Goal: Information Seeking & Learning: Learn about a topic

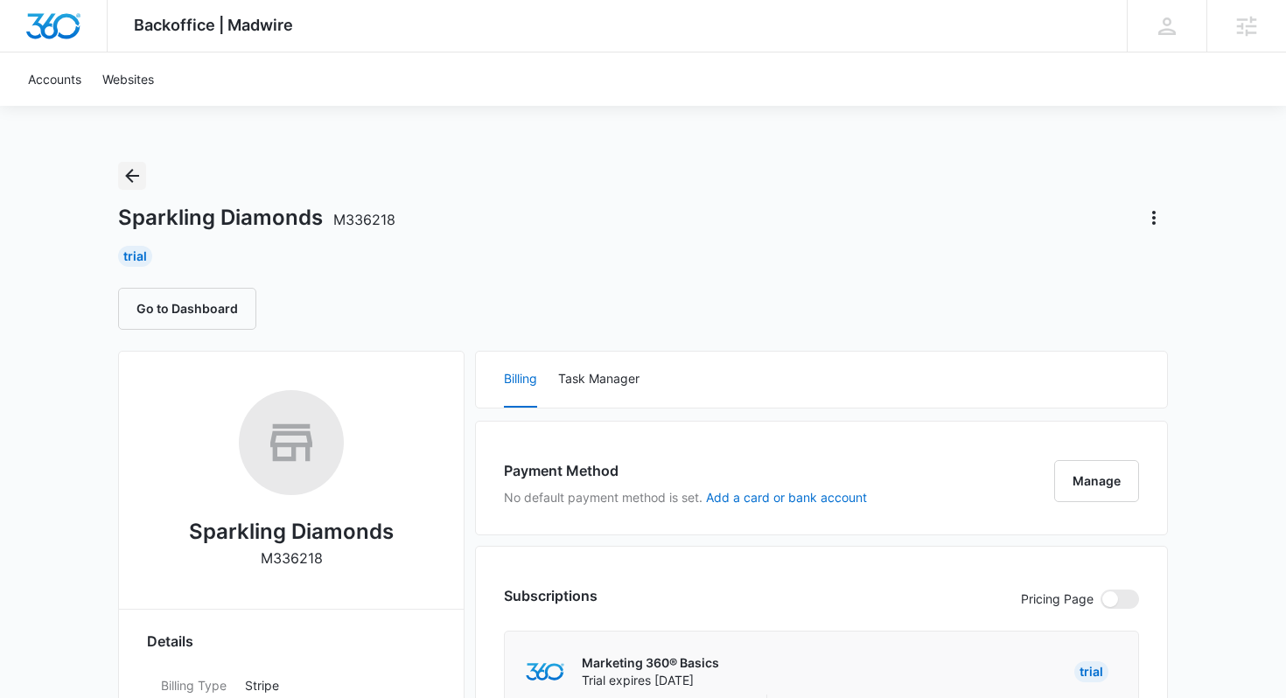
click at [134, 179] on icon "Back" at bounding box center [132, 175] width 21 height 21
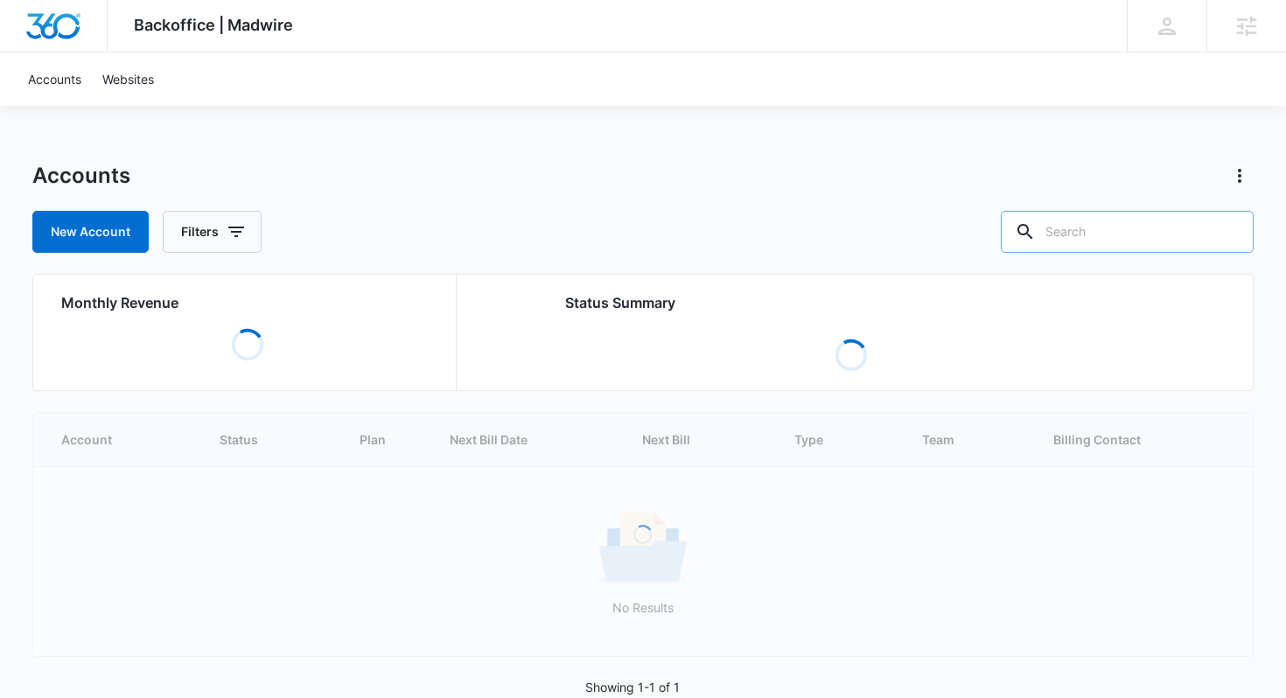
click at [1135, 224] on input "text" at bounding box center [1127, 232] width 253 height 42
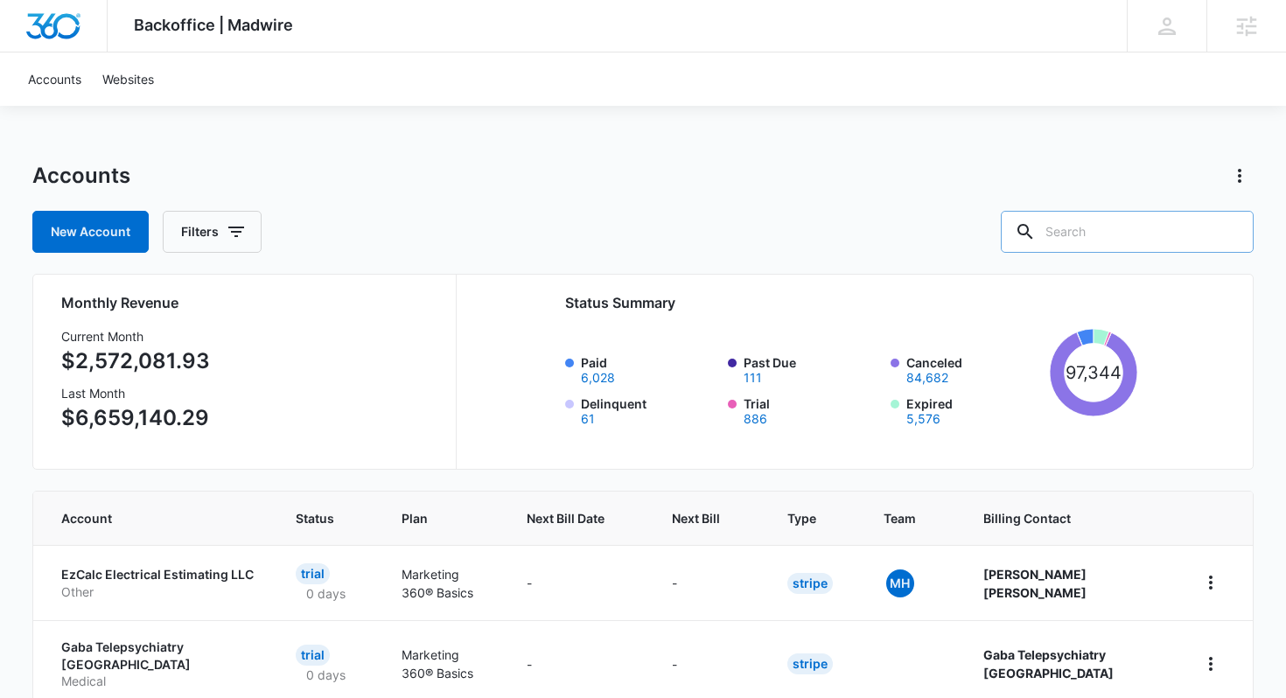
click at [1157, 227] on input "text" at bounding box center [1127, 232] width 253 height 42
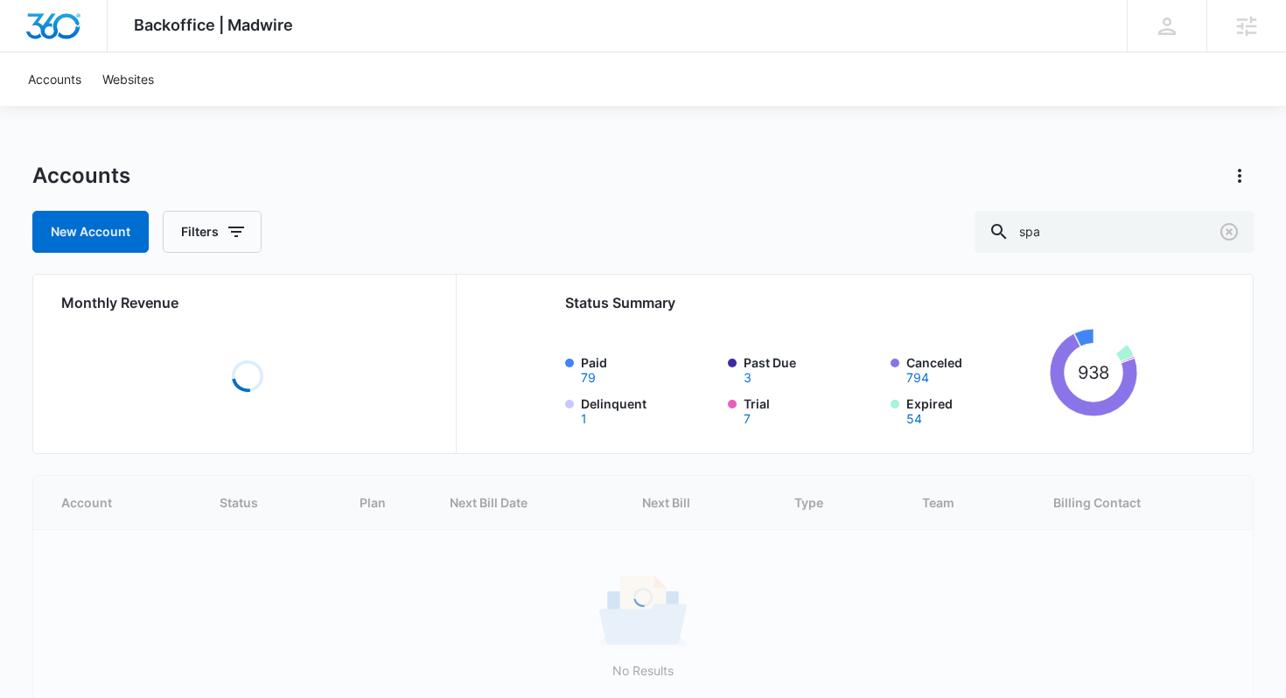
click at [593, 362] on label "Paid 79" at bounding box center [649, 368] width 136 height 31
click at [593, 372] on button "79" at bounding box center [588, 378] width 15 height 12
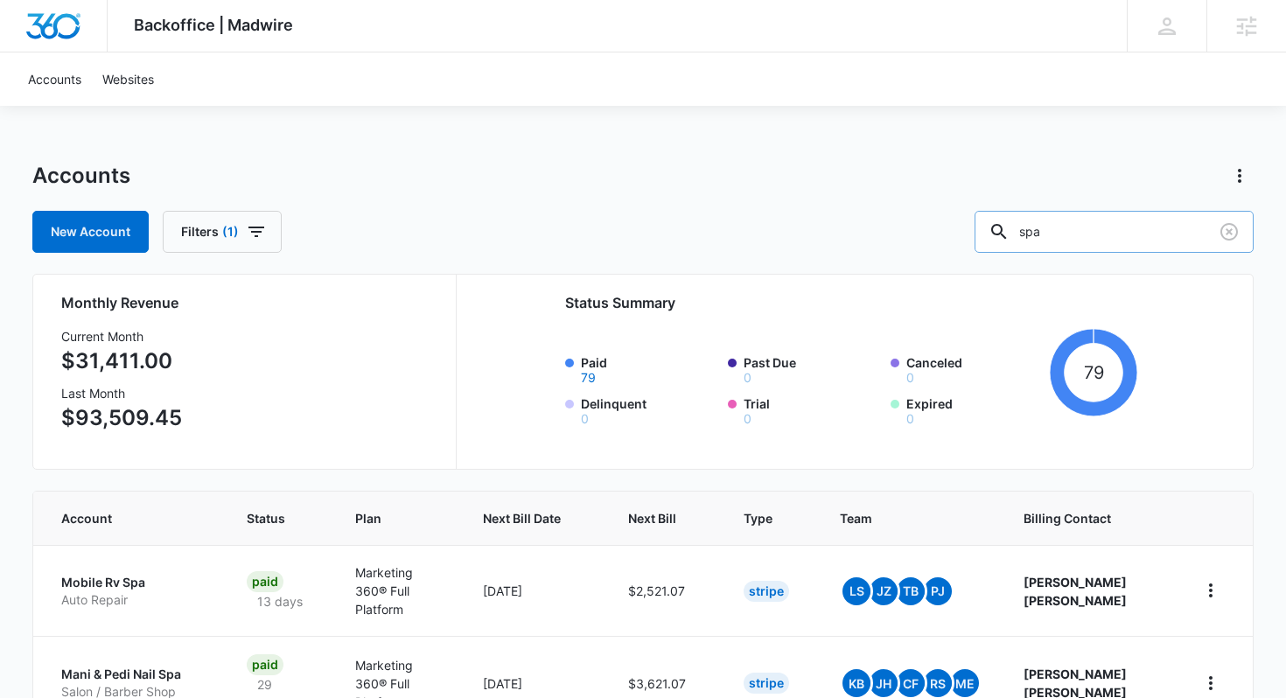
drag, startPoint x: 1118, startPoint y: 234, endPoint x: 1055, endPoint y: 234, distance: 63.0
click at [1053, 234] on div "spa" at bounding box center [1113, 232] width 279 height 42
type input "medspa"
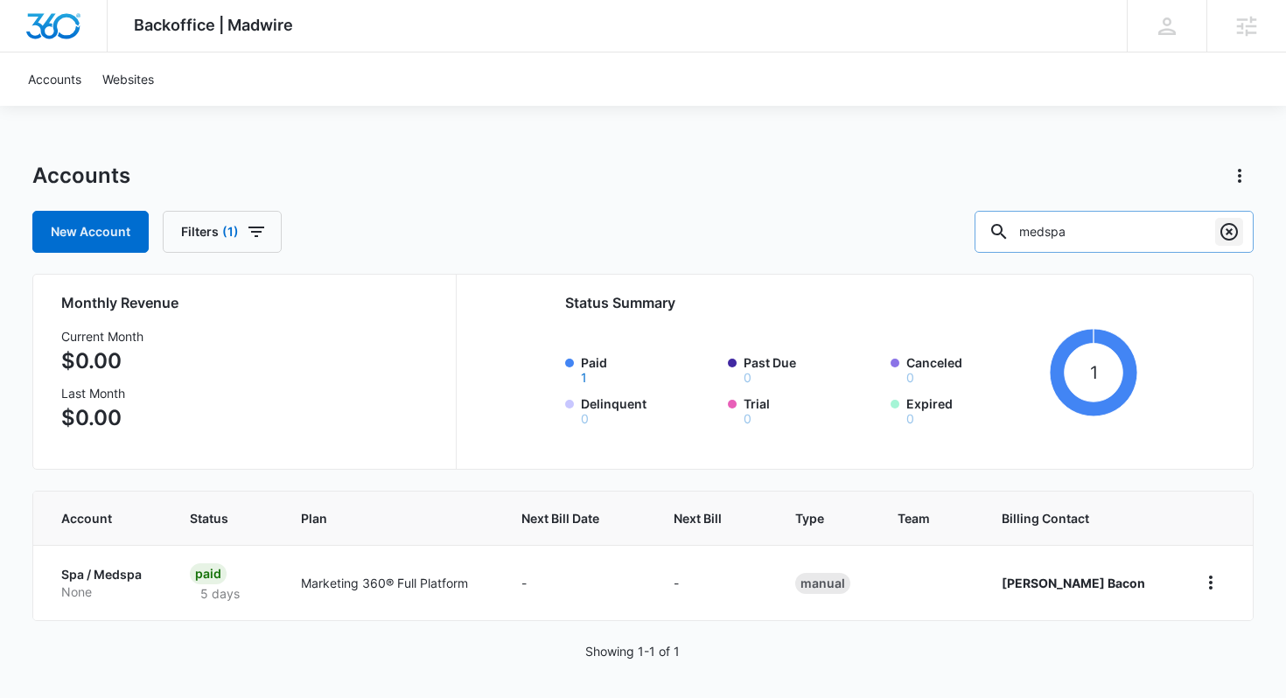
click at [1238, 238] on icon "Clear" at bounding box center [1228, 231] width 21 height 21
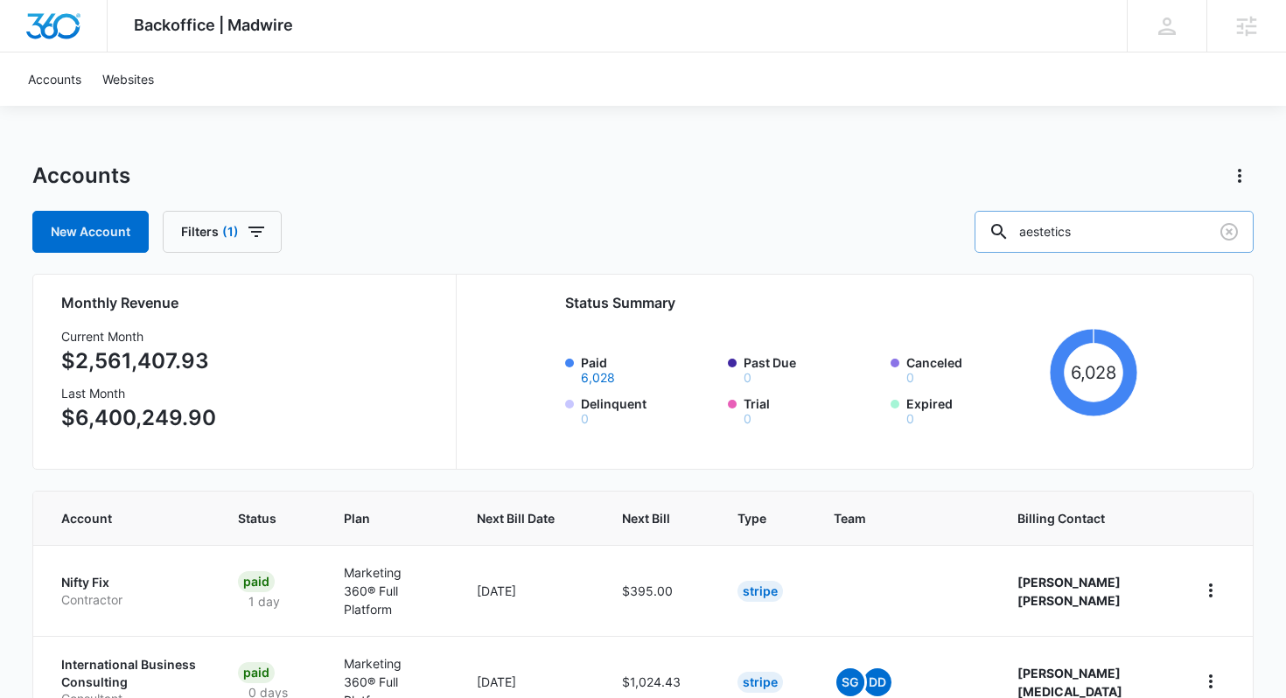
type input "aestetics"
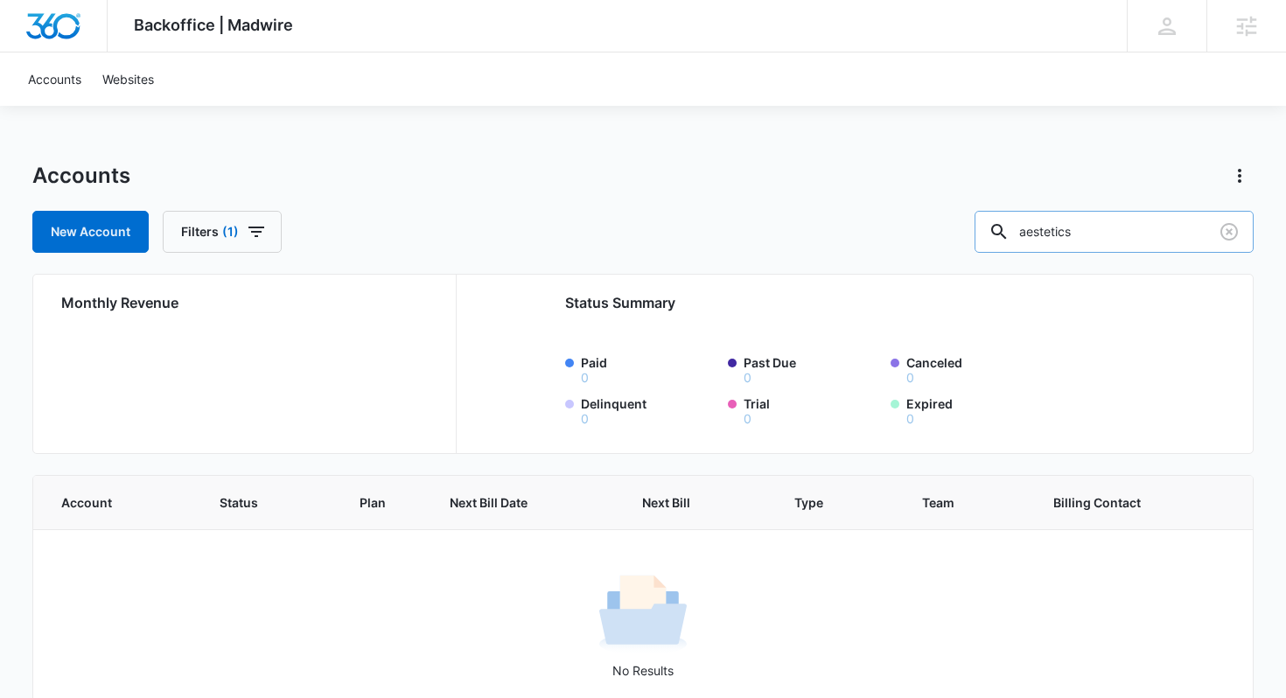
drag, startPoint x: 1123, startPoint y: 227, endPoint x: 1041, endPoint y: 225, distance: 82.3
click at [1042, 227] on div "aestetics" at bounding box center [1113, 232] width 279 height 42
paste input "aesthetics"
type input "aesthetics"
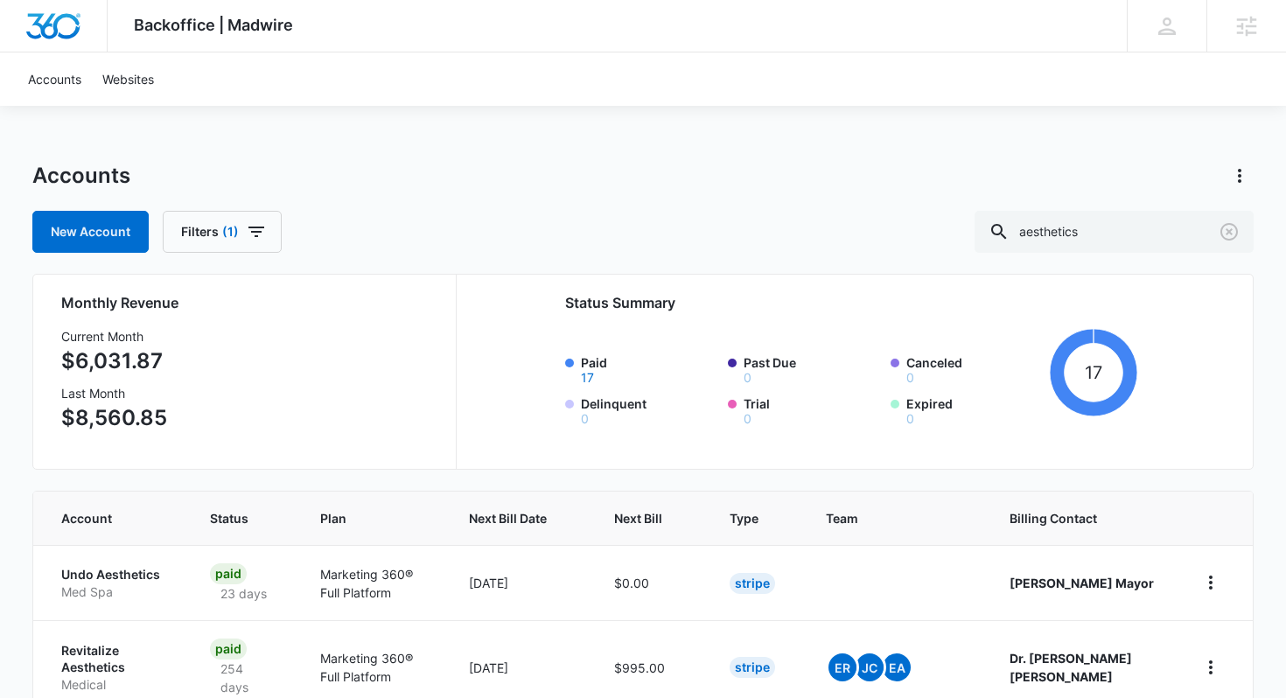
click at [595, 358] on label "Paid 17" at bounding box center [649, 368] width 136 height 31
click at [594, 372] on button "17" at bounding box center [587, 378] width 13 height 12
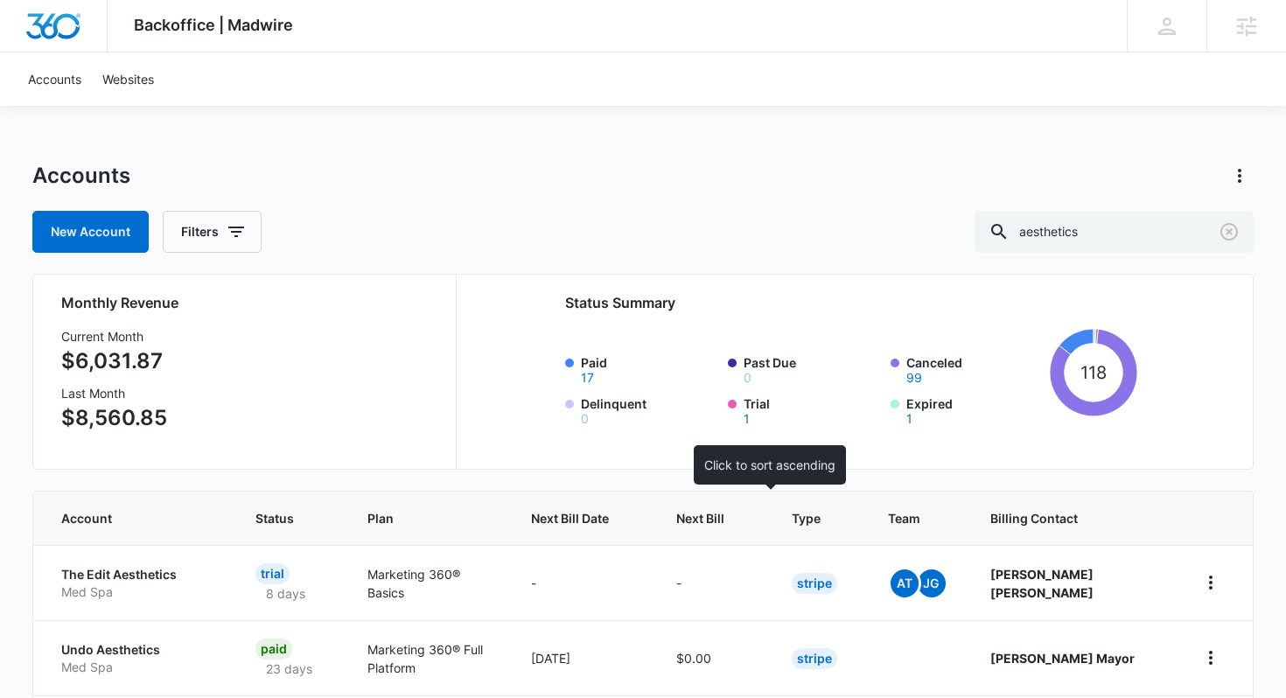
click at [724, 513] on span "Next Bill" at bounding box center [700, 518] width 48 height 18
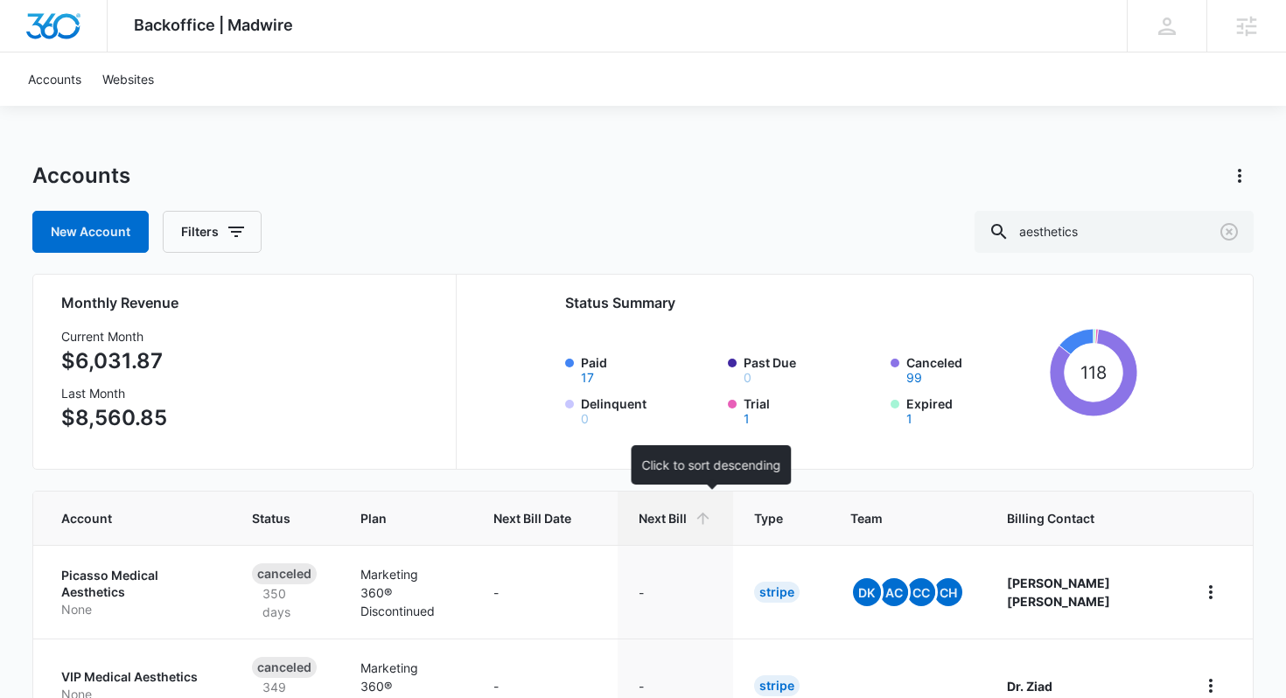
click at [687, 527] on span "Next Bill" at bounding box center [662, 518] width 48 height 18
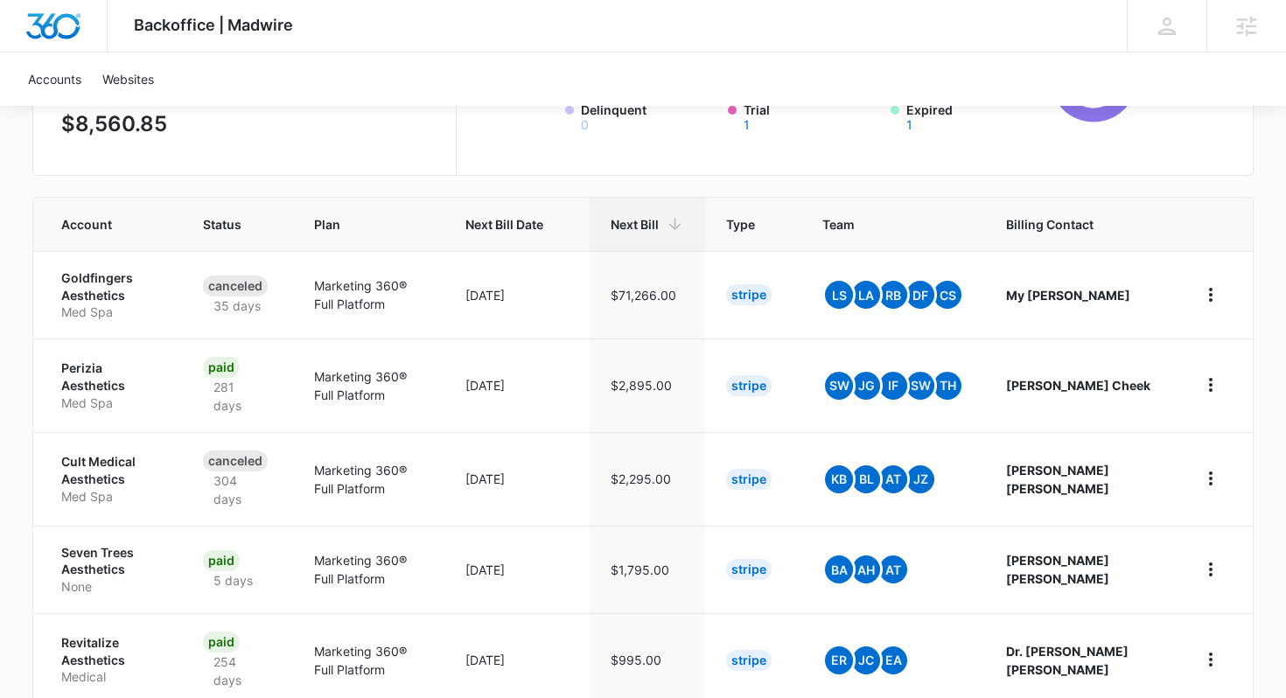
scroll to position [296, 0]
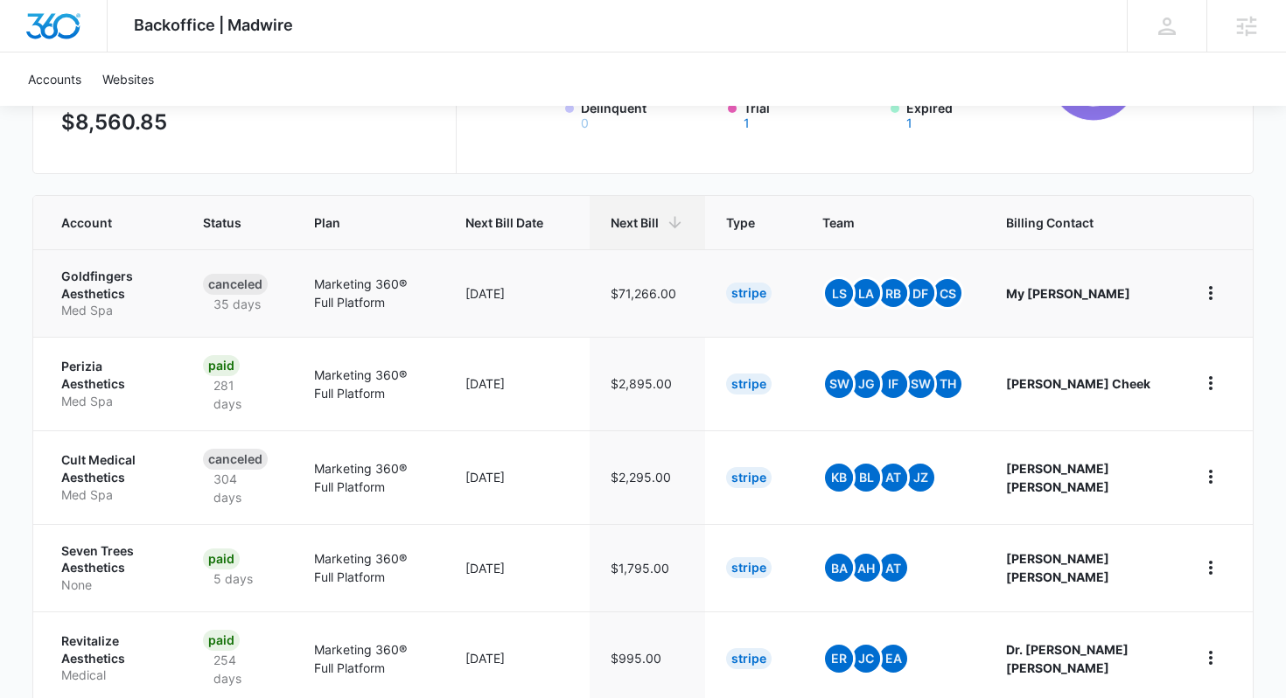
click at [85, 291] on p "Goldfingers Aesthetics" at bounding box center [111, 285] width 101 height 34
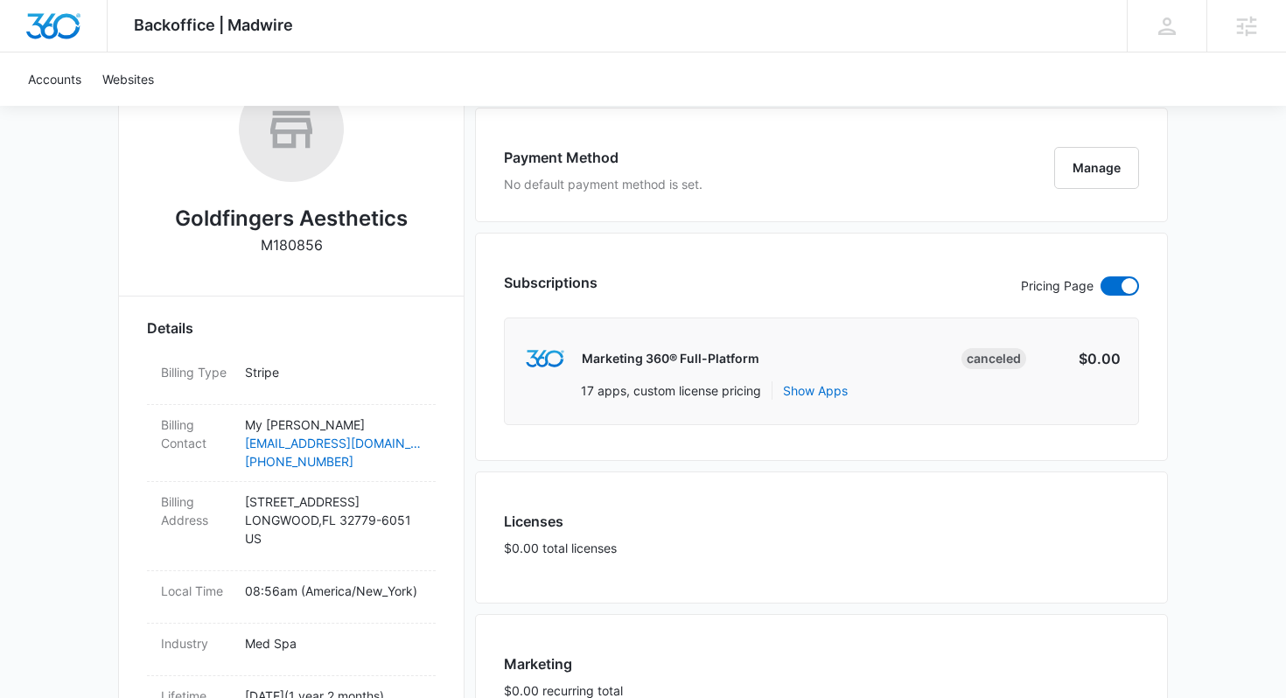
scroll to position [339, 0]
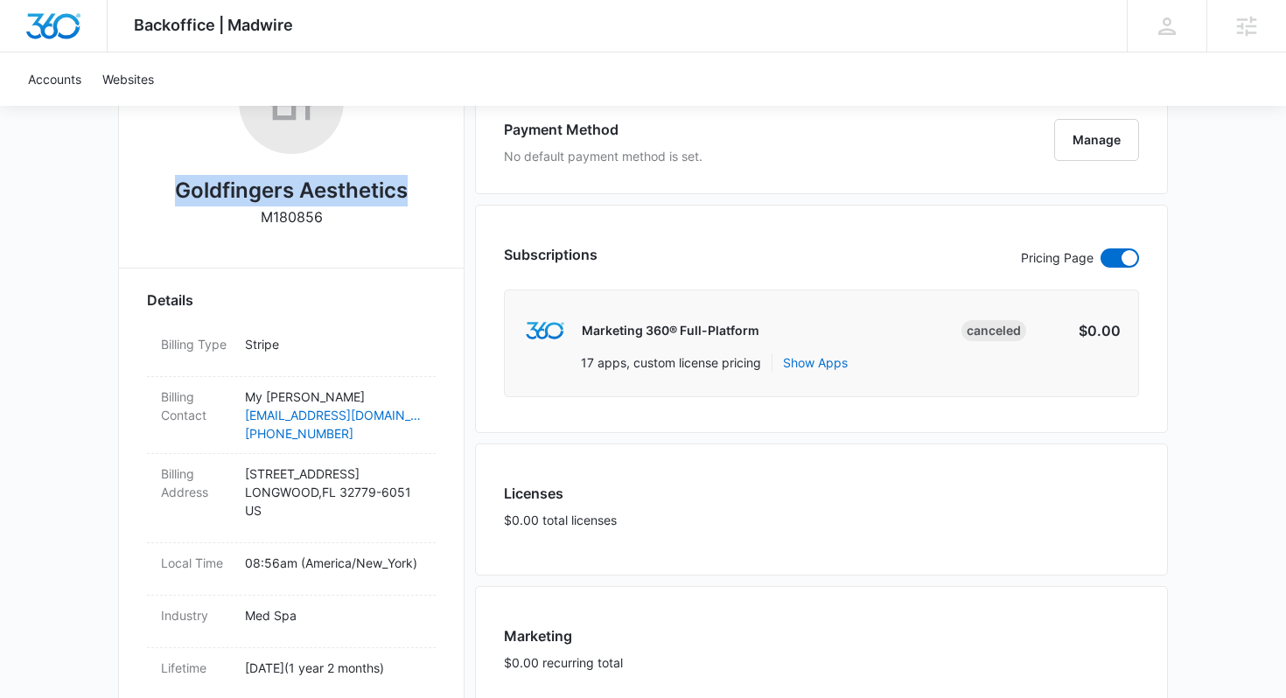
drag, startPoint x: 169, startPoint y: 184, endPoint x: 431, endPoint y: 187, distance: 262.4
click at [431, 188] on div "Goldfingers Aesthetics M180856" at bounding box center [291, 144] width 289 height 191
copy h2 "Goldfingers Aesthetics"
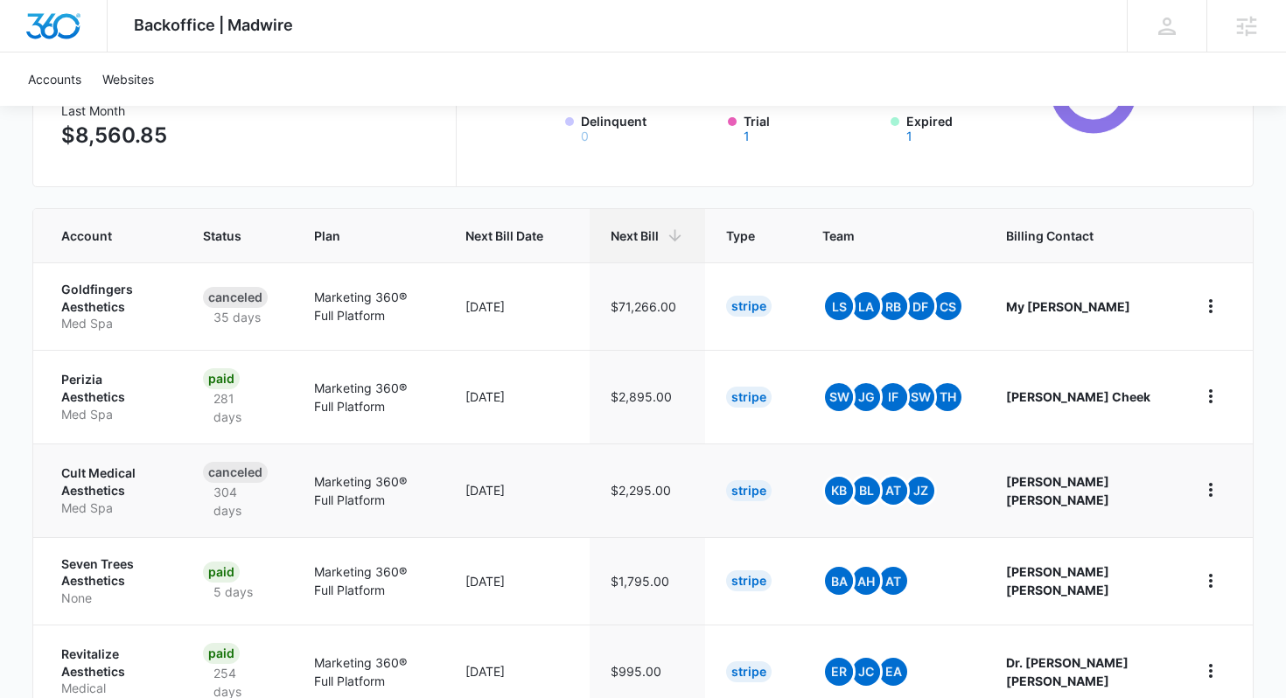
scroll to position [275, 0]
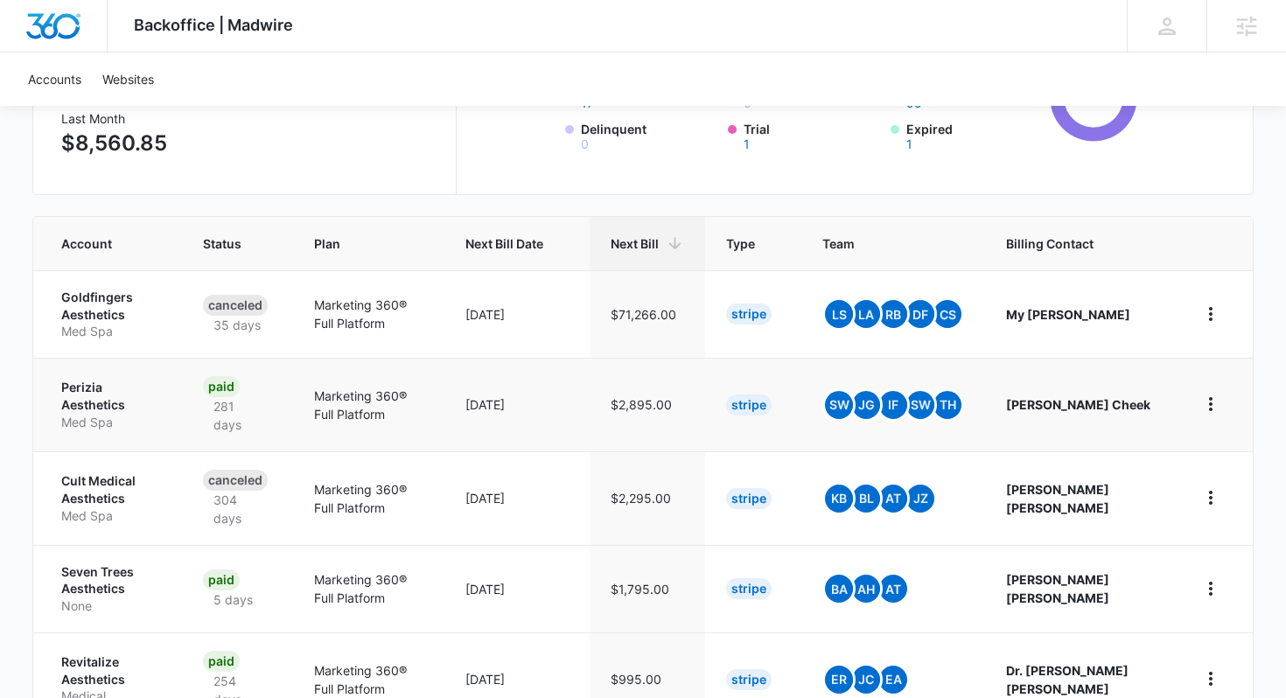
click at [87, 394] on p "Perizia Aesthetics" at bounding box center [111, 396] width 101 height 34
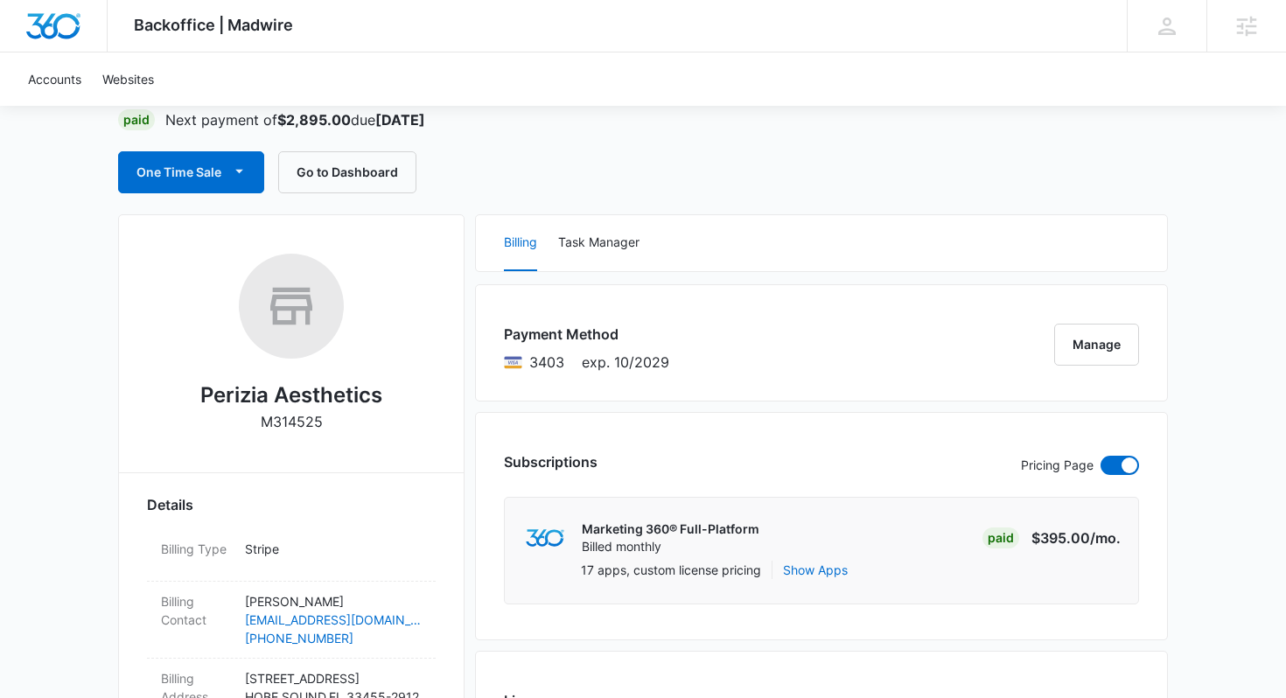
scroll to position [131, 0]
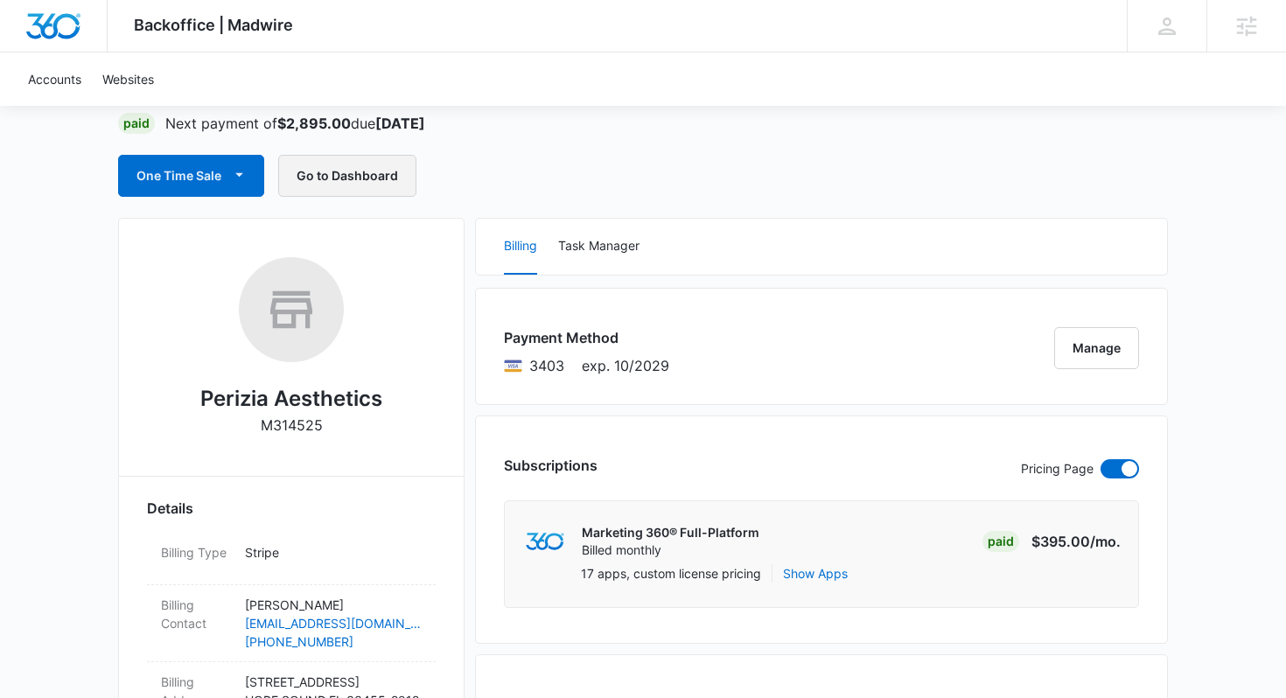
click at [332, 178] on button "Go to Dashboard" at bounding box center [347, 176] width 138 height 42
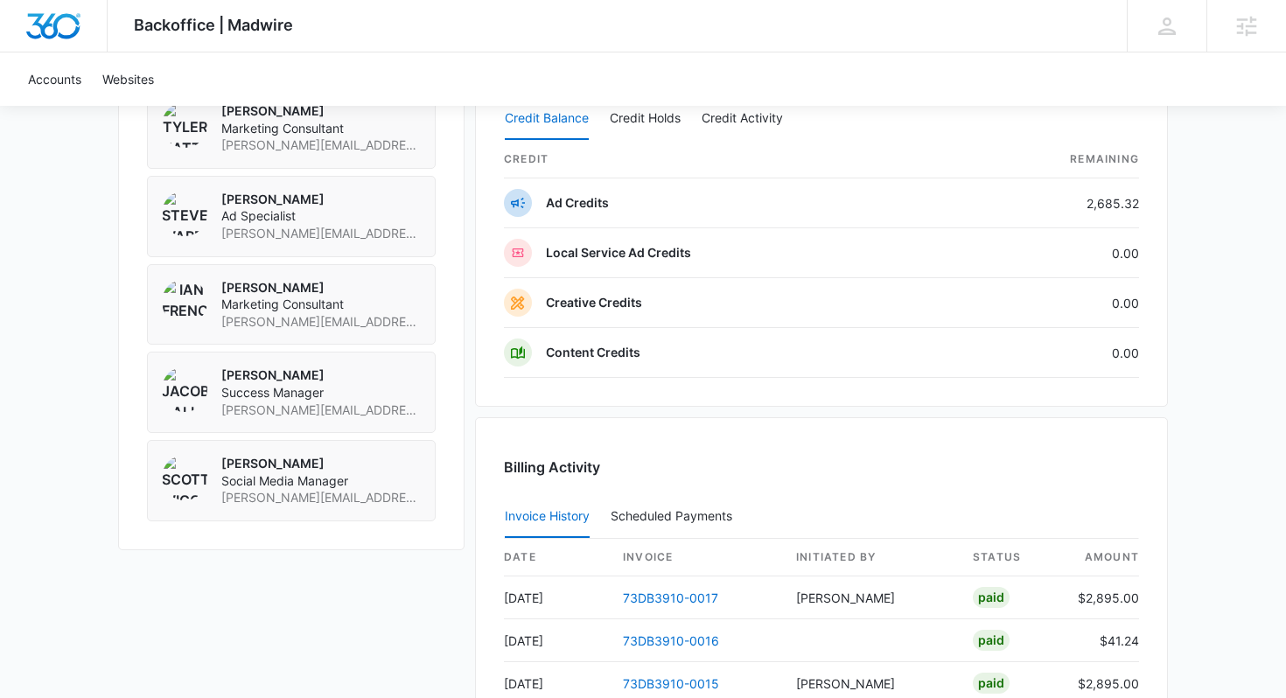
scroll to position [1629, 0]
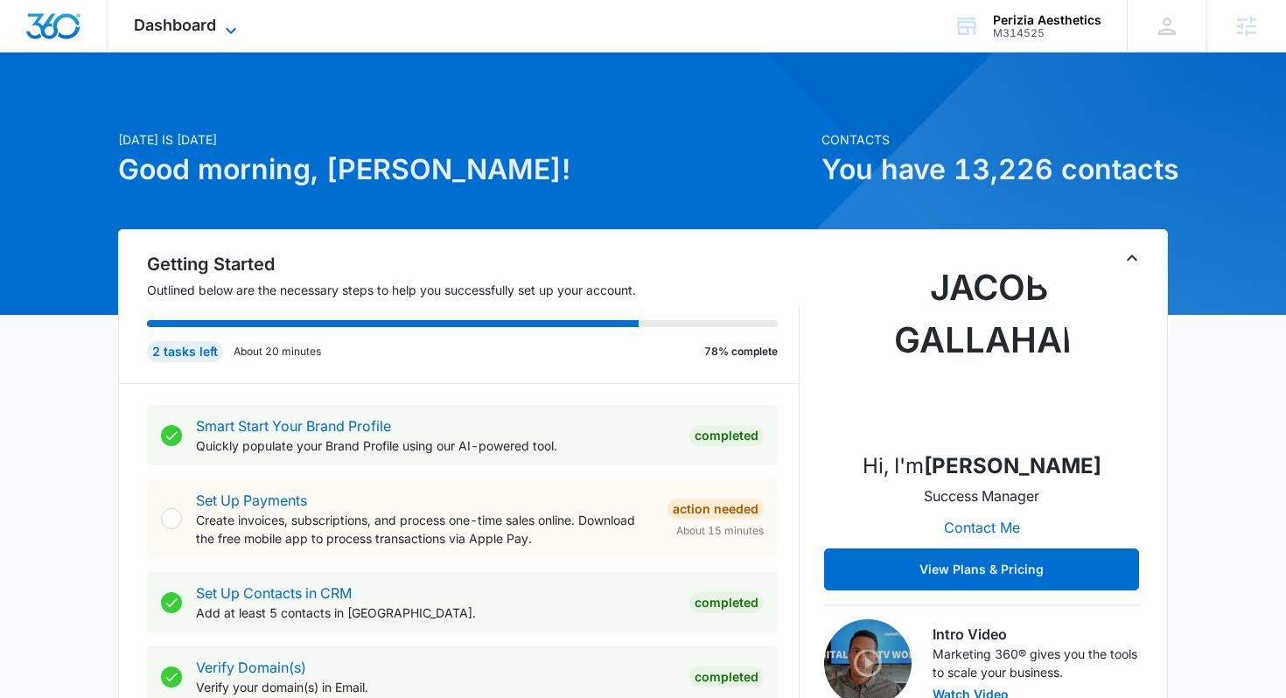
click at [203, 31] on span "Dashboard" at bounding box center [175, 25] width 82 height 18
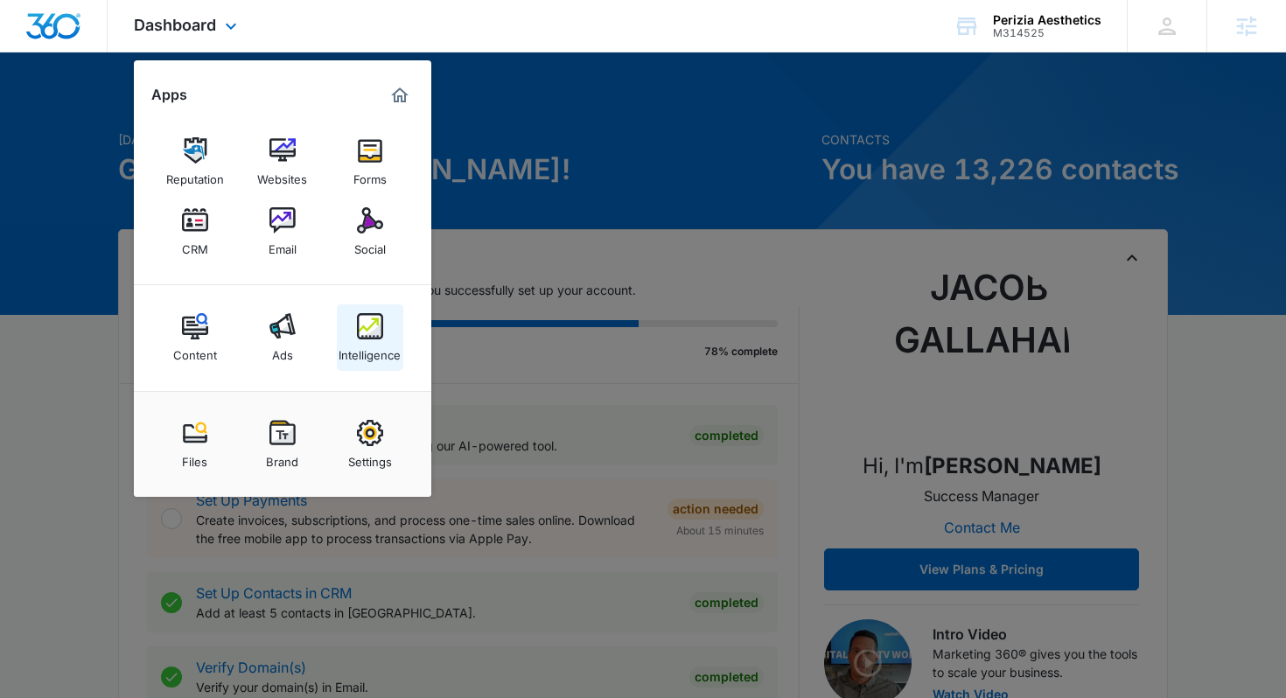
click at [354, 334] on link "Intelligence" at bounding box center [370, 337] width 66 height 66
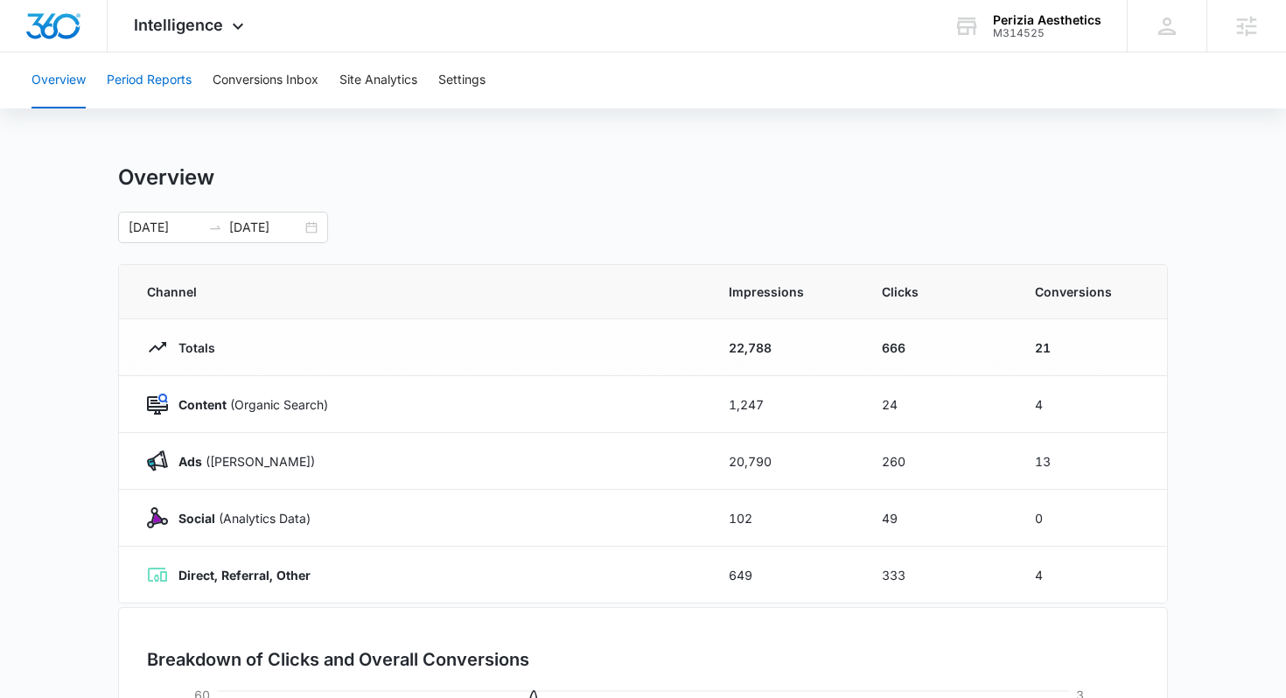
click at [159, 87] on button "Period Reports" at bounding box center [149, 80] width 85 height 56
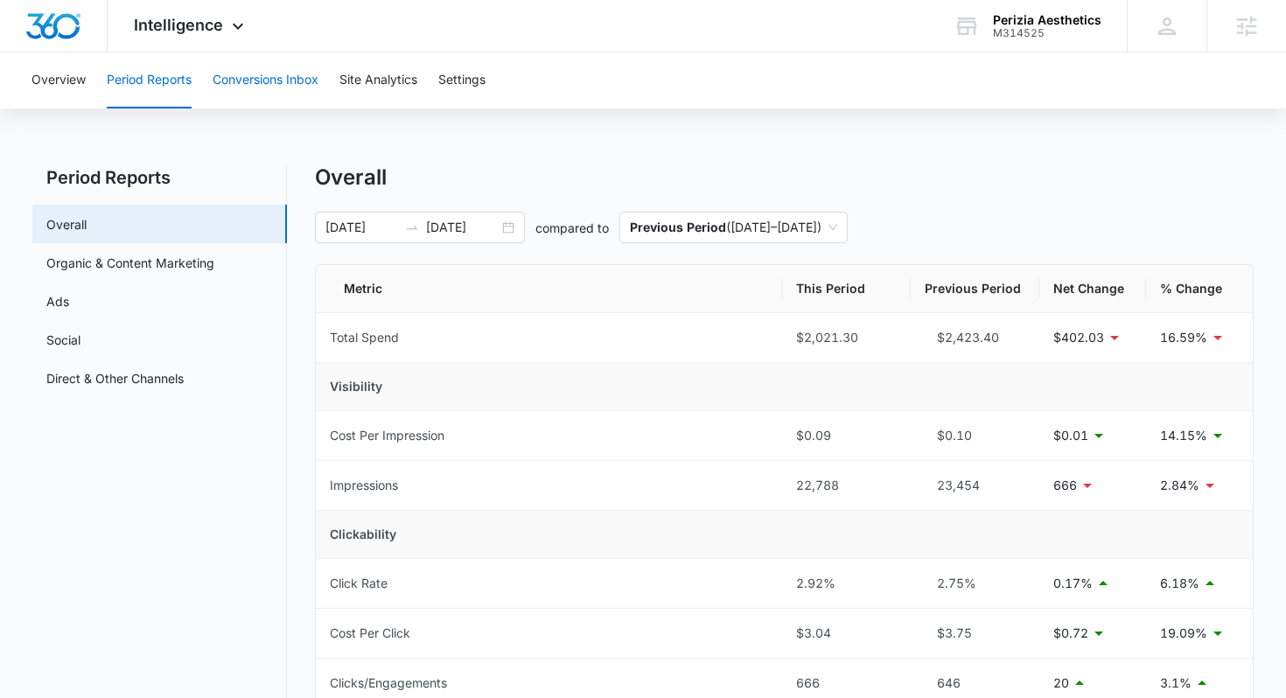
click at [244, 88] on button "Conversions Inbox" at bounding box center [266, 80] width 106 height 56
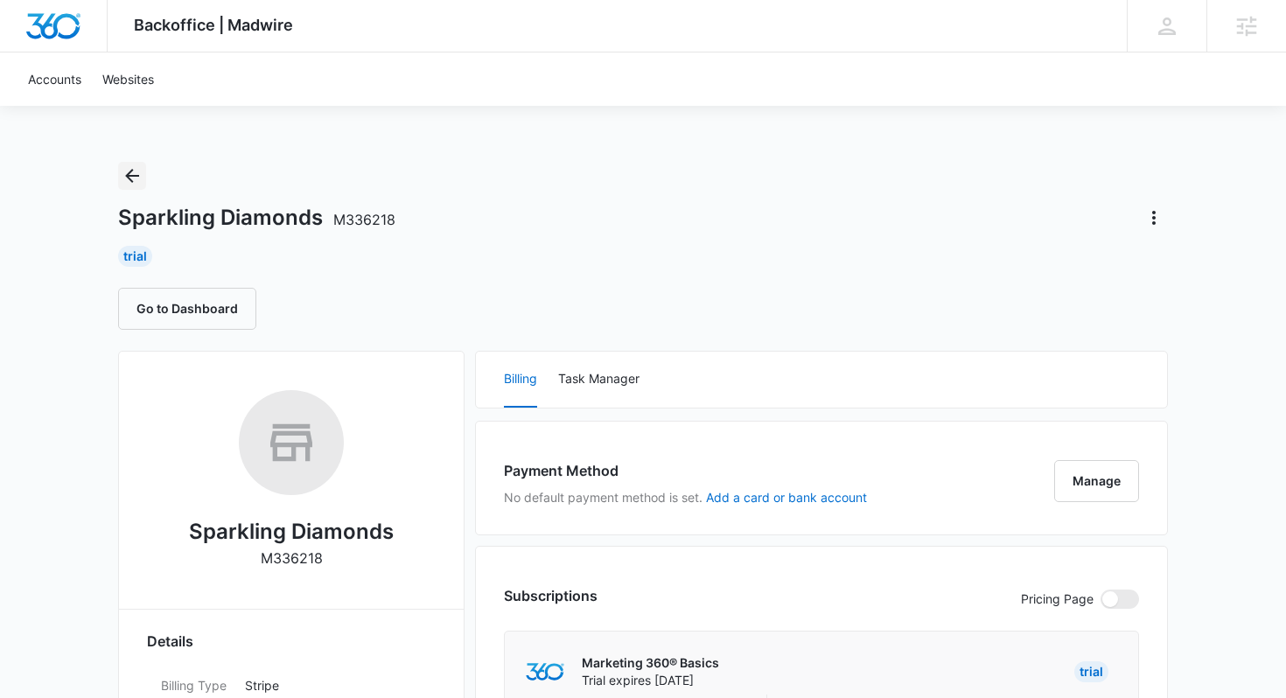
click at [129, 165] on icon "Back" at bounding box center [132, 175] width 21 height 21
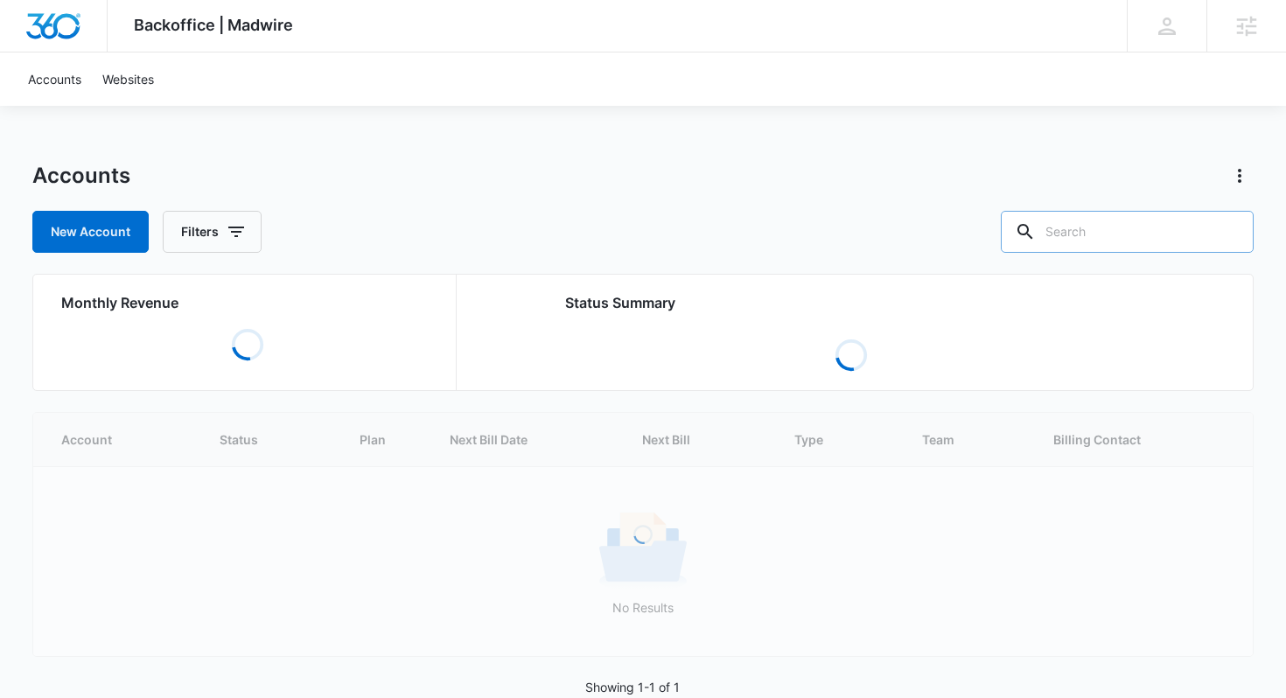
click at [1143, 224] on input "text" at bounding box center [1127, 232] width 253 height 42
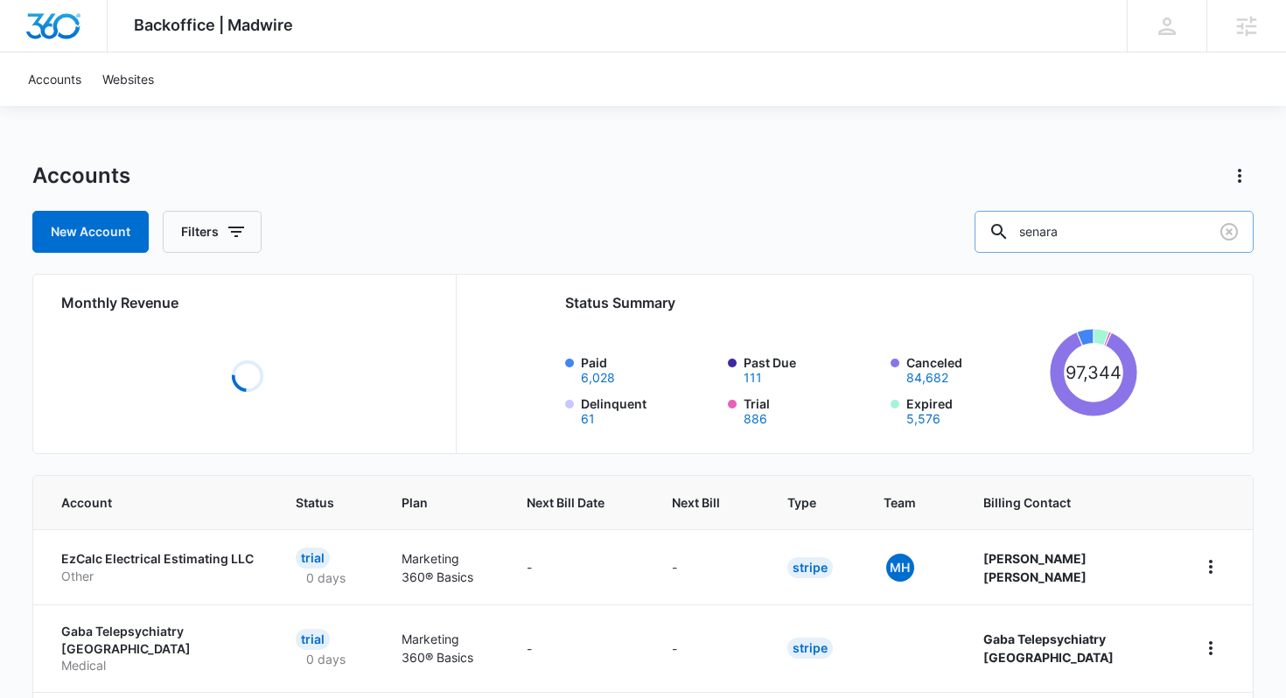
type input "senara"
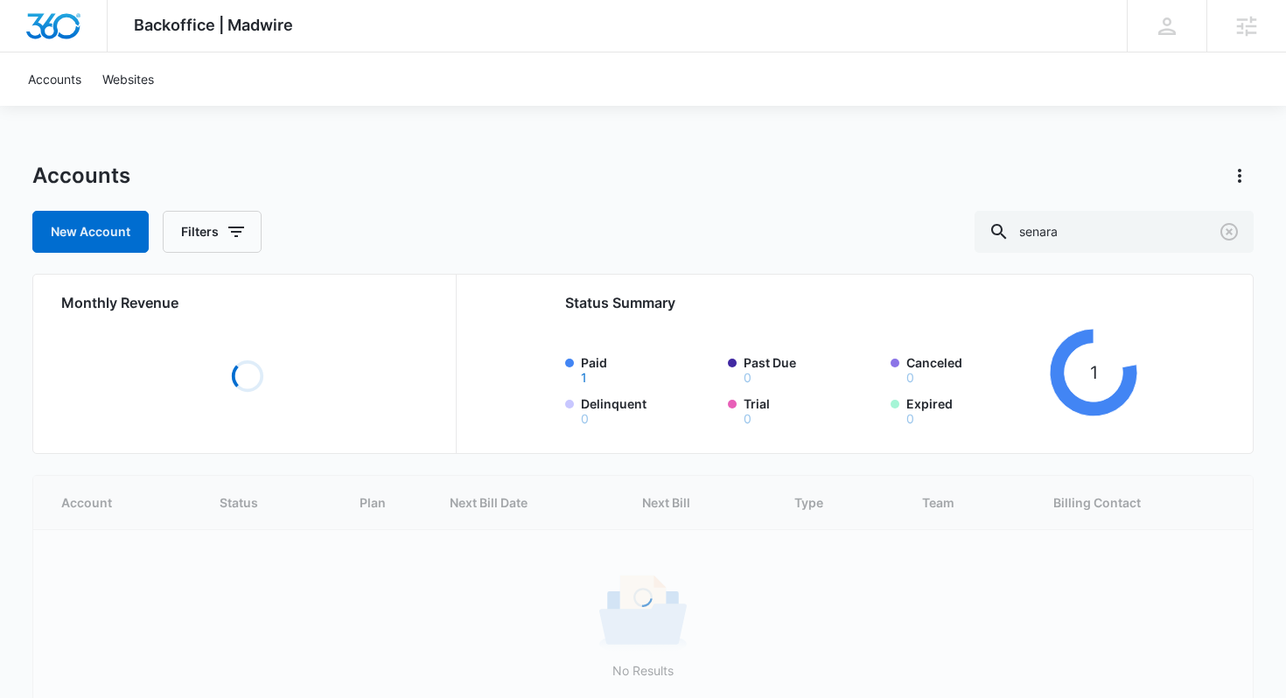
click at [597, 365] on label "Paid 1" at bounding box center [649, 368] width 136 height 31
click at [587, 372] on button "1" at bounding box center [584, 378] width 6 height 12
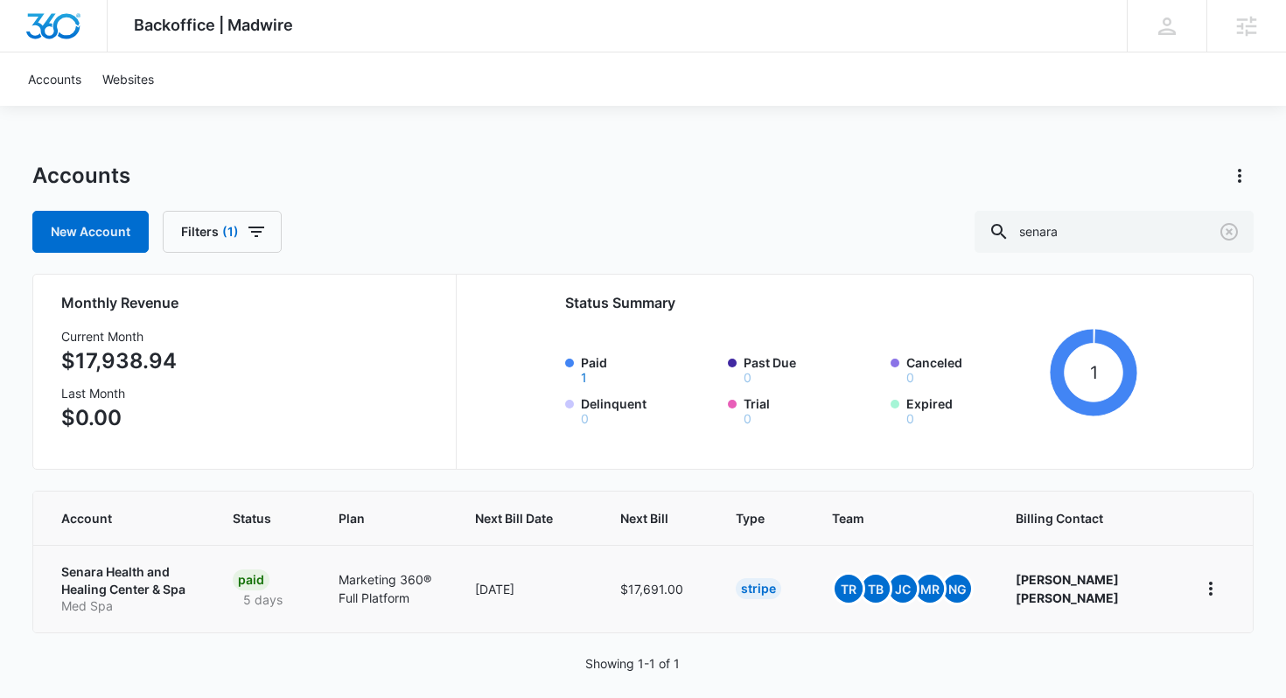
click at [157, 566] on p "Senara Health and Healing Center & Spa" at bounding box center [125, 580] width 129 height 34
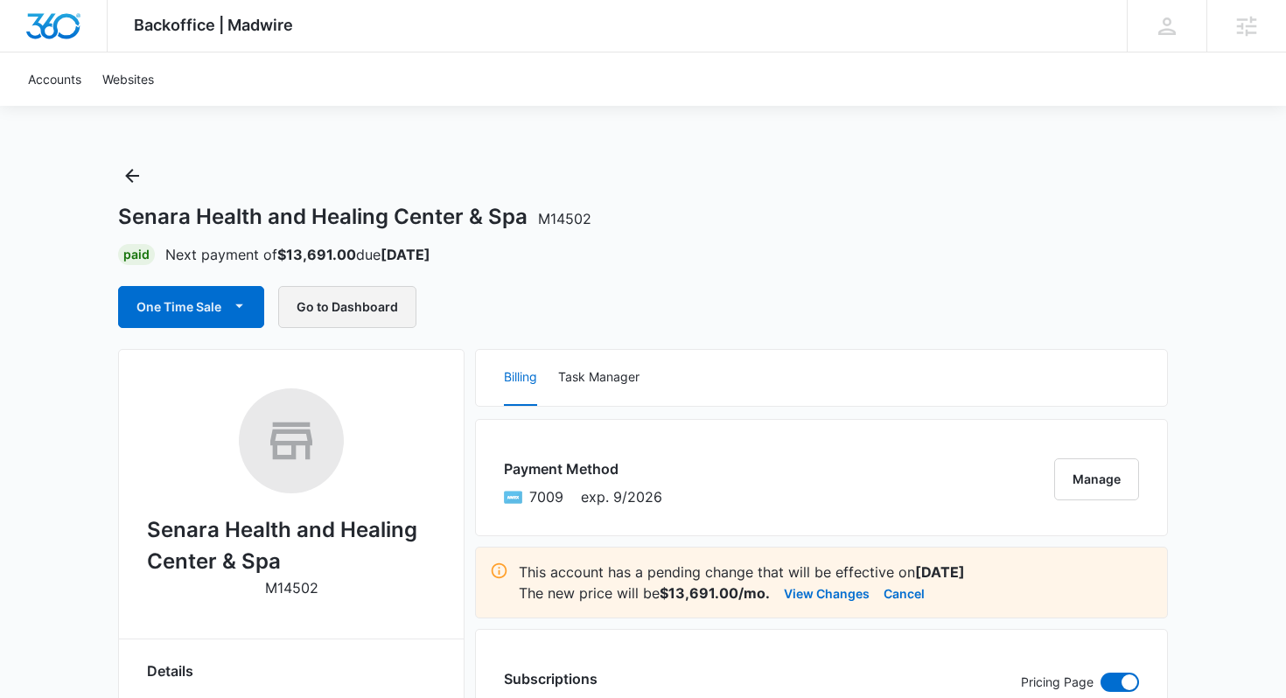
click at [371, 288] on button "Go to Dashboard" at bounding box center [347, 307] width 138 height 42
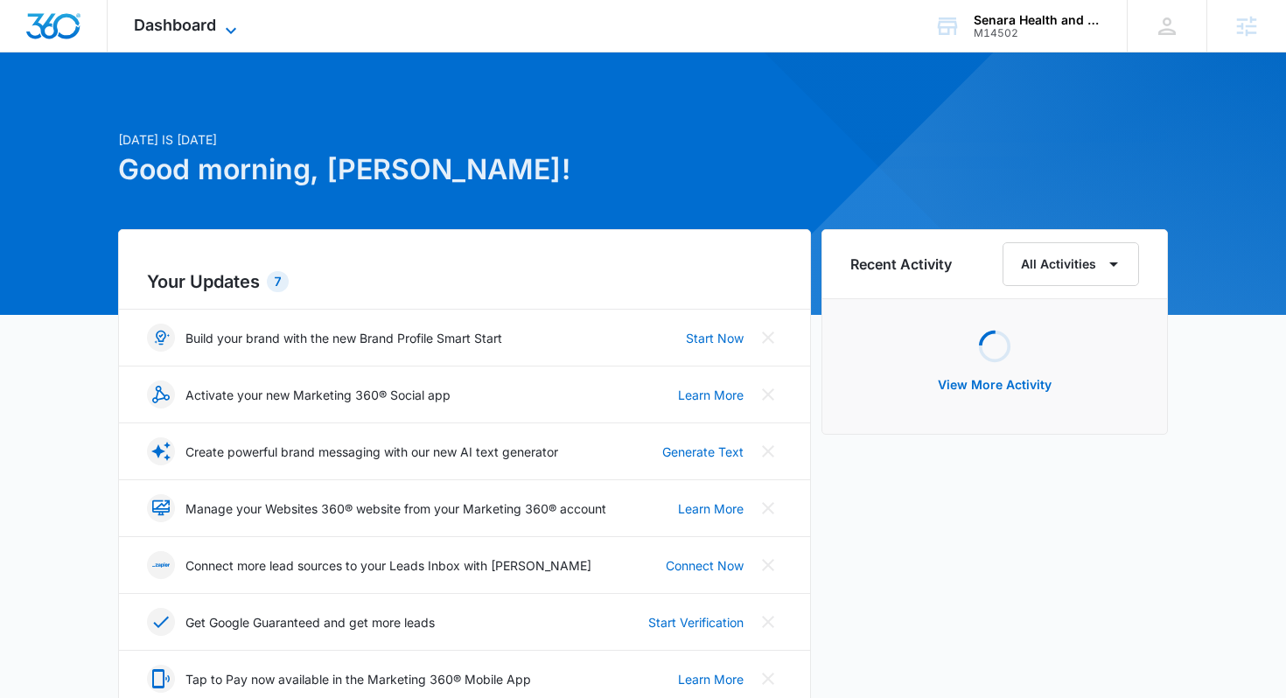
click at [197, 20] on span "Dashboard" at bounding box center [175, 25] width 82 height 18
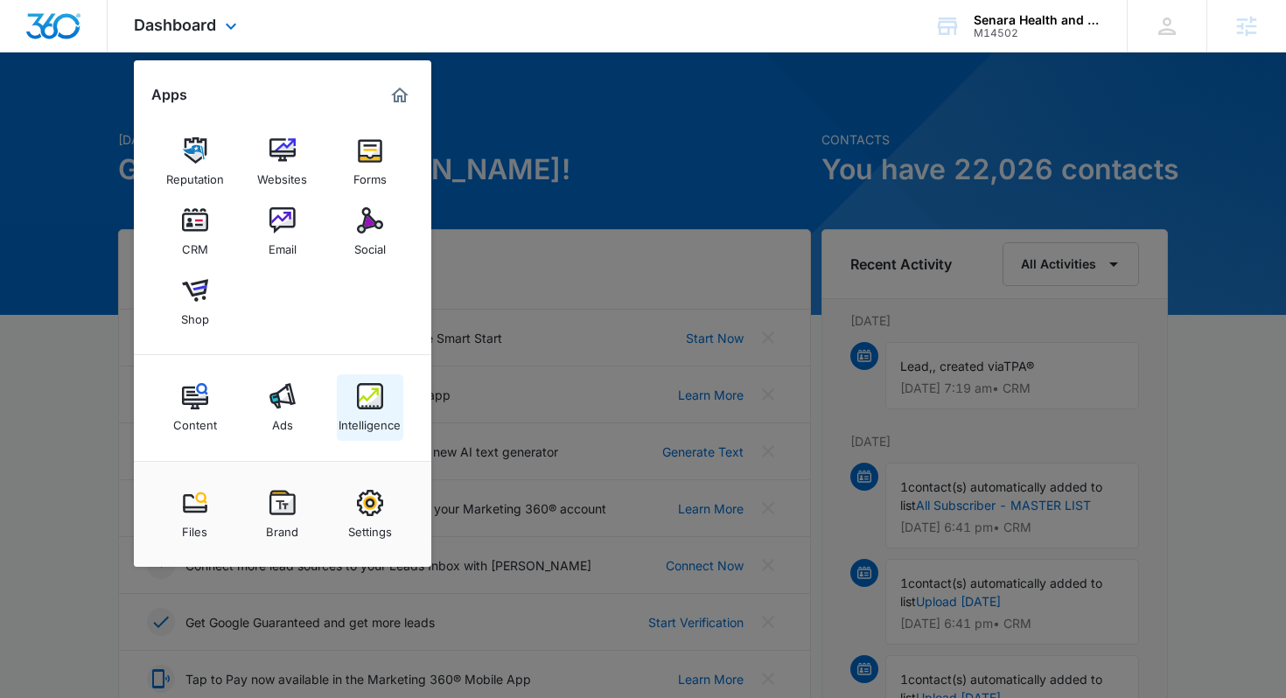
click at [394, 420] on div "Intelligence" at bounding box center [369, 420] width 62 height 23
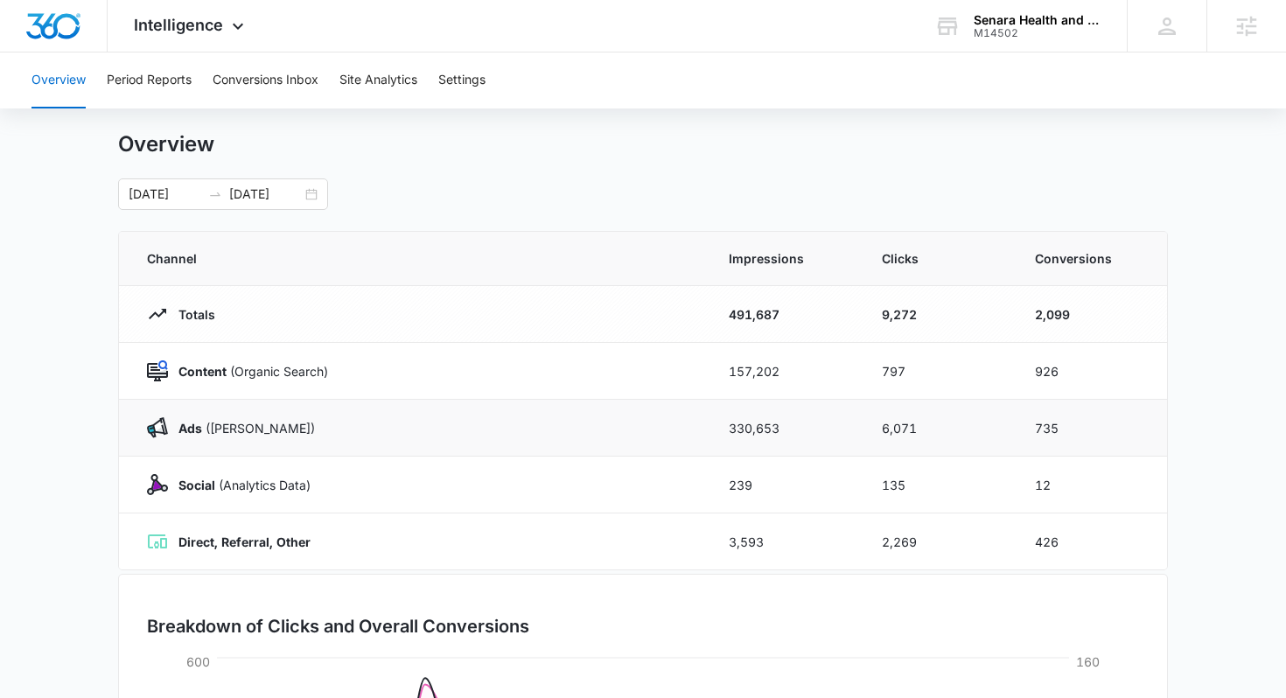
scroll to position [28, 0]
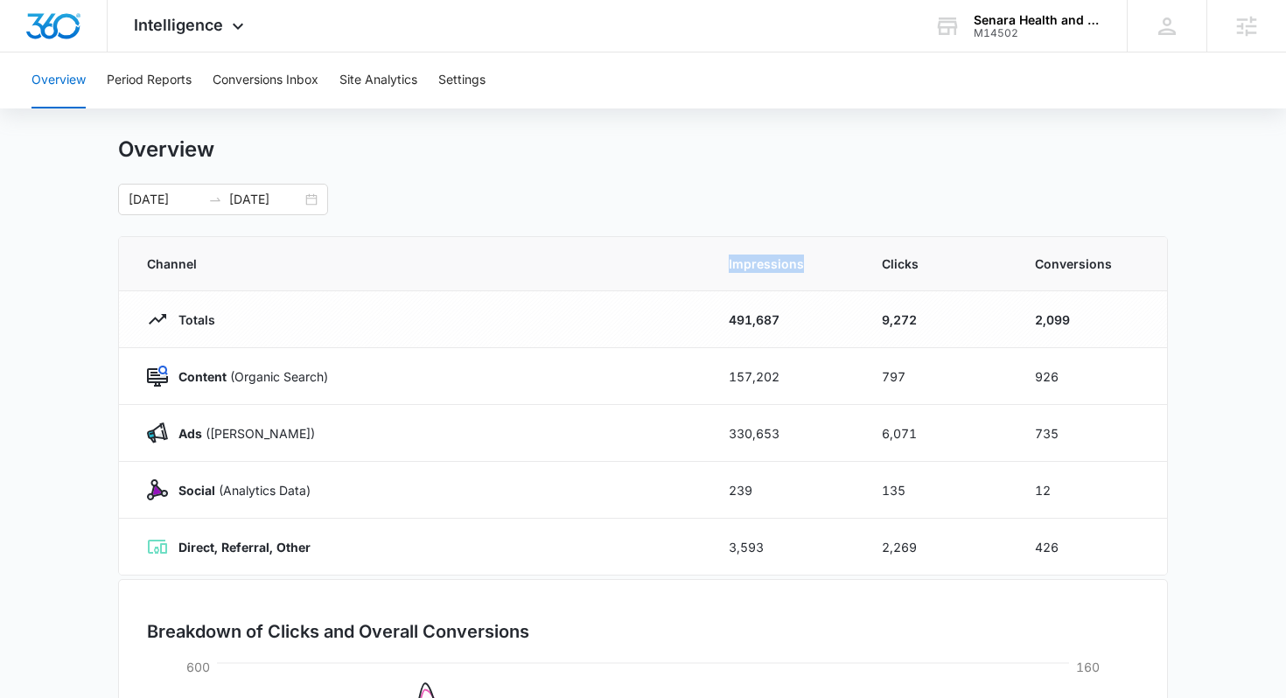
drag, startPoint x: 722, startPoint y: 269, endPoint x: 841, endPoint y: 268, distance: 119.8
click at [841, 268] on th "Impressions" at bounding box center [784, 264] width 153 height 54
drag, startPoint x: 726, startPoint y: 369, endPoint x: 807, endPoint y: 367, distance: 81.4
click at [807, 367] on td "157,202" at bounding box center [784, 376] width 153 height 57
drag, startPoint x: 703, startPoint y: 428, endPoint x: 848, endPoint y: 428, distance: 144.3
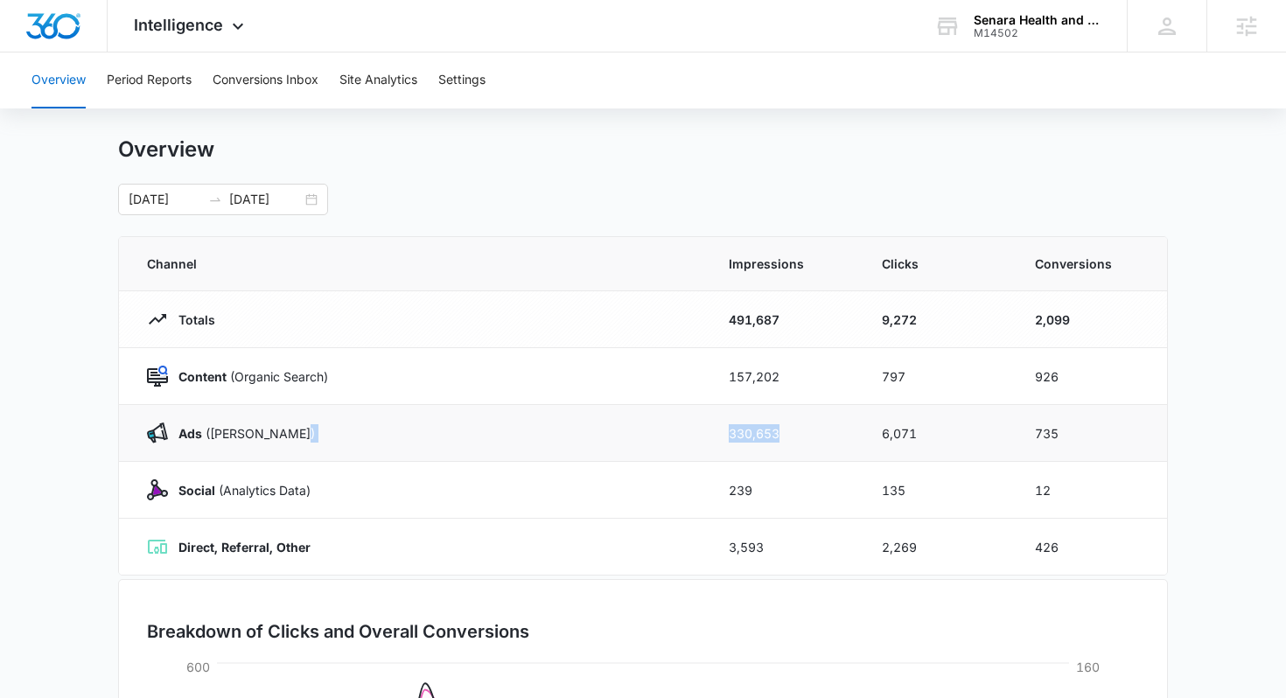
click at [848, 428] on tr "Ads ([PERSON_NAME]) 330,653 6,071 735" at bounding box center [643, 433] width 1048 height 57
click at [997, 112] on div "Overview Period Reports Conversions Inbox Site Analytics Settings Overview [DAT…" at bounding box center [643, 539] width 1286 height 1030
drag, startPoint x: 682, startPoint y: 501, endPoint x: 813, endPoint y: 500, distance: 131.2
click at [813, 500] on tr "Social (Analytics Data) 239 135 12" at bounding box center [643, 490] width 1048 height 57
drag, startPoint x: 717, startPoint y: 544, endPoint x: 822, endPoint y: 544, distance: 105.0
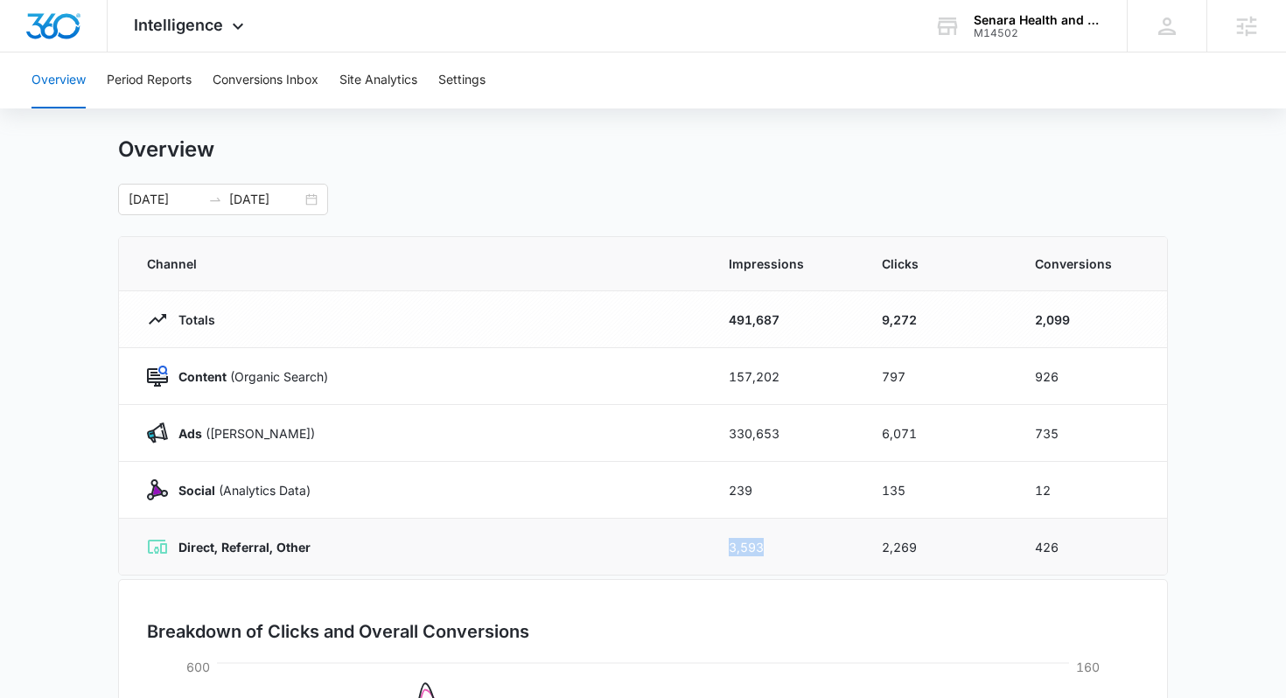
click at [822, 544] on td "3,593" at bounding box center [784, 547] width 153 height 57
drag, startPoint x: 1021, startPoint y: 547, endPoint x: 1134, endPoint y: 546, distance: 112.8
click at [1134, 546] on td "426" at bounding box center [1090, 547] width 153 height 57
click at [732, 115] on div "Overview Period Reports Conversions Inbox Site Analytics Settings Overview [DAT…" at bounding box center [643, 539] width 1286 height 1030
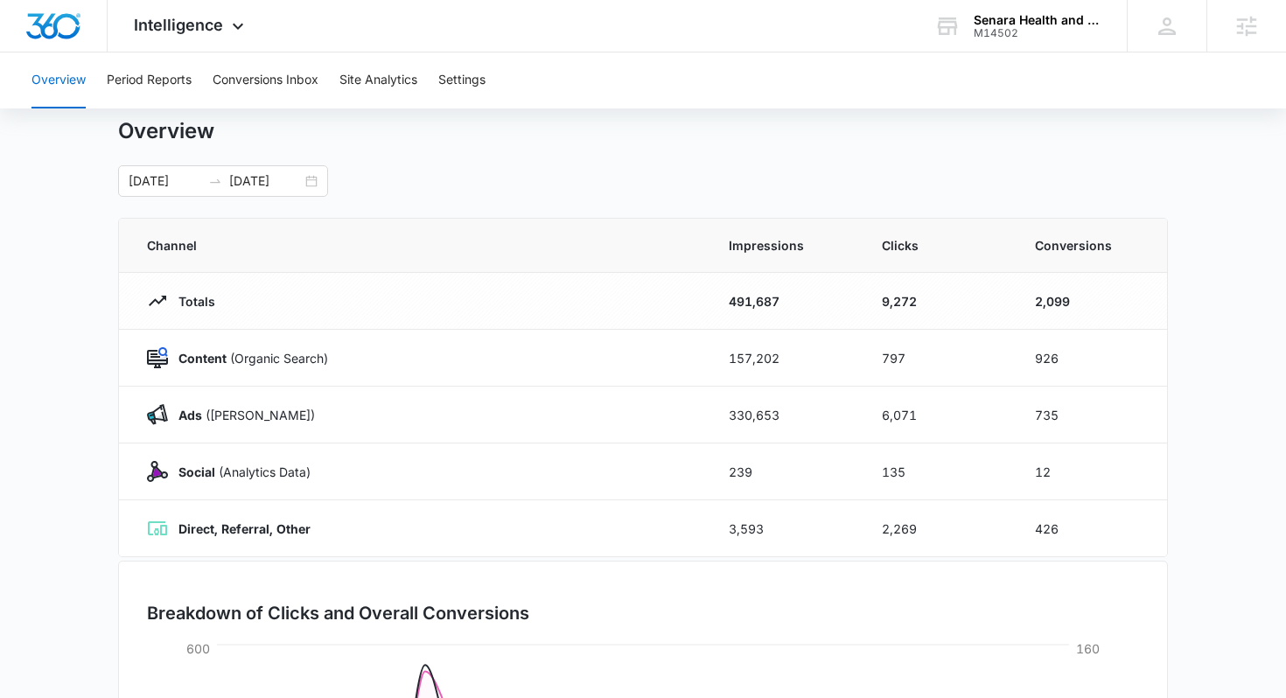
scroll to position [52, 0]
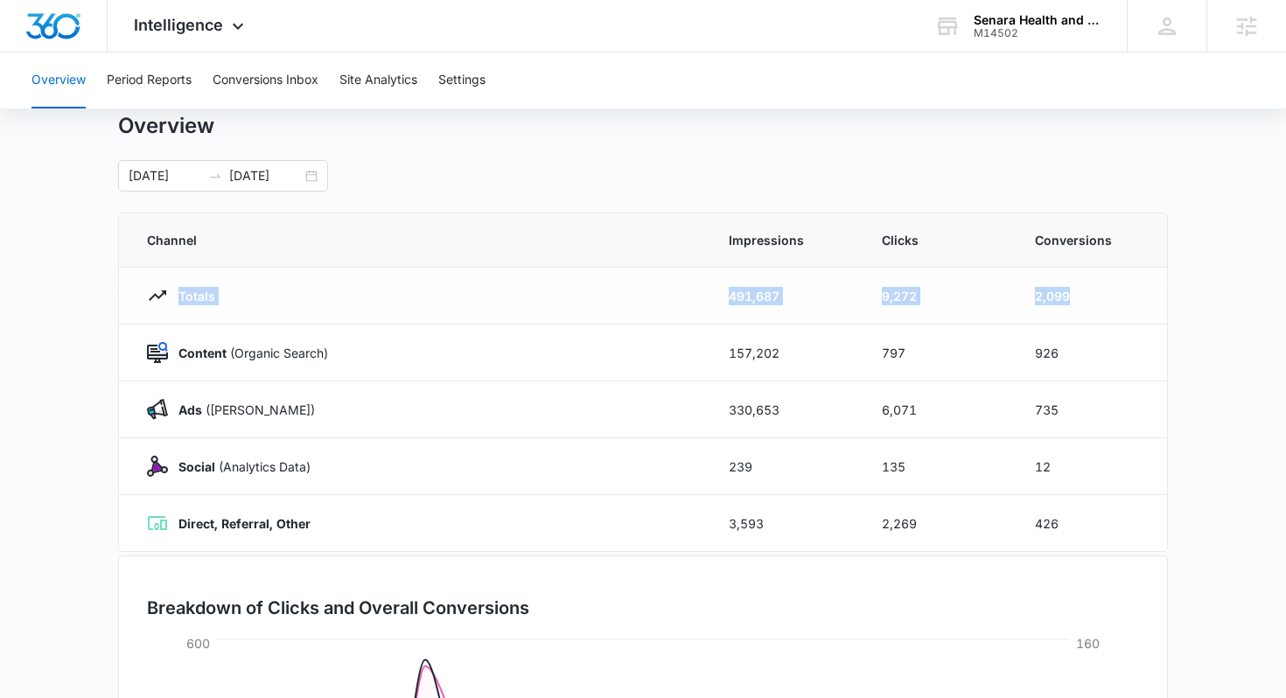
drag, startPoint x: 701, startPoint y: 285, endPoint x: 1074, endPoint y: 303, distance: 373.0
click at [1074, 303] on tr "Totals 491,687 9,272 2,099" at bounding box center [643, 296] width 1048 height 57
drag, startPoint x: 719, startPoint y: 343, endPoint x: 1129, endPoint y: 366, distance: 410.8
click at [1129, 366] on tr "Content (Organic Search) 157,202 797 926" at bounding box center [643, 352] width 1048 height 57
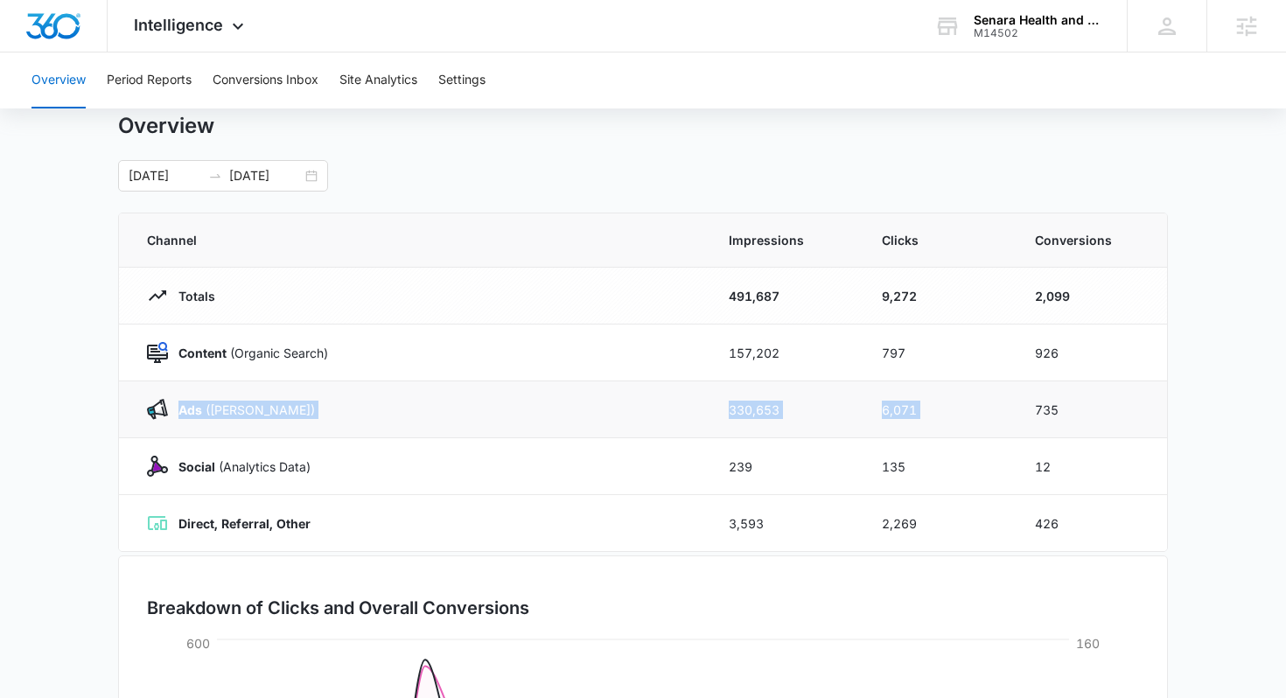
drag, startPoint x: 661, startPoint y: 396, endPoint x: 1098, endPoint y: 396, distance: 436.4
click at [1098, 396] on tr "Ads ([PERSON_NAME]) 330,653 6,071 735" at bounding box center [643, 409] width 1048 height 57
drag, startPoint x: 959, startPoint y: 392, endPoint x: 1106, endPoint y: 406, distance: 146.7
click at [1106, 406] on tr "Ads ([PERSON_NAME]) 330,653 6,071 735" at bounding box center [643, 409] width 1048 height 57
drag, startPoint x: 778, startPoint y: 472, endPoint x: 1086, endPoint y: 470, distance: 308.8
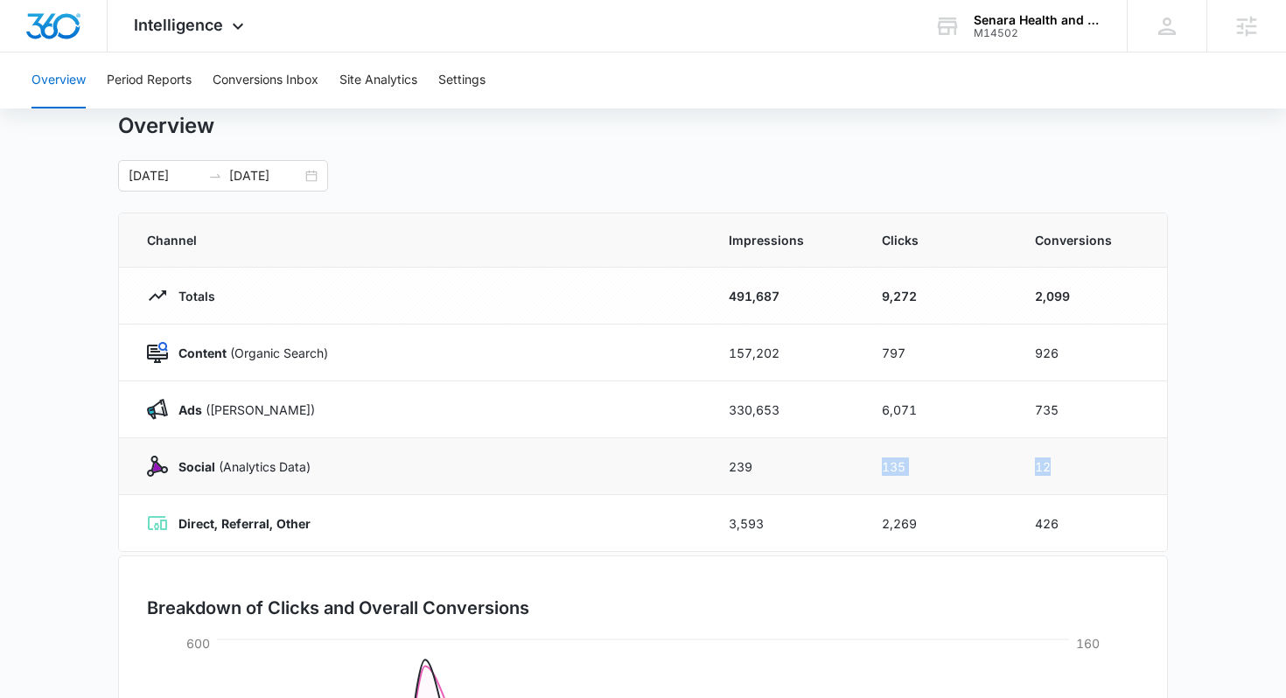
click at [1086, 471] on tr "Social (Analytics Data) 239 135 12" at bounding box center [643, 466] width 1048 height 57
click at [157, 84] on button "Period Reports" at bounding box center [149, 80] width 85 height 56
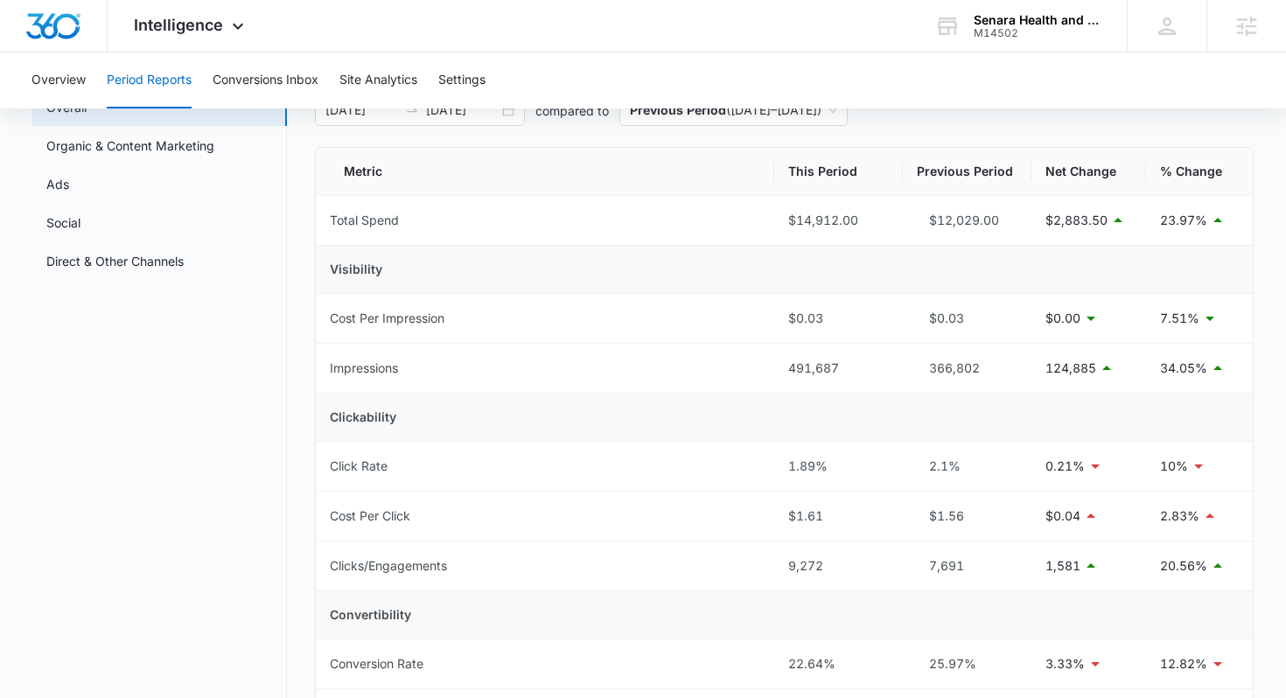
scroll to position [119, 0]
drag, startPoint x: 757, startPoint y: 213, endPoint x: 923, endPoint y: 213, distance: 166.2
click at [924, 213] on tr "Total Spend $14,912.00 $12,029.00 $2,883.50 23.97%" at bounding box center [785, 219] width 938 height 50
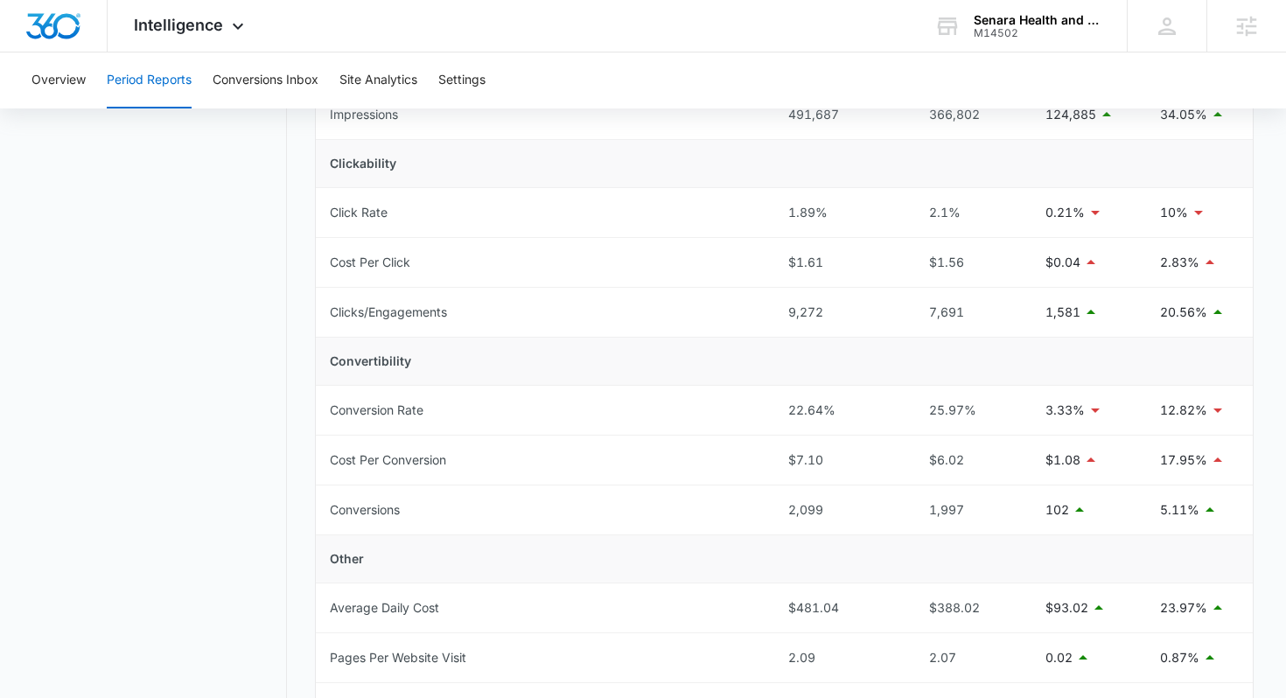
scroll to position [372, 0]
drag, startPoint x: 784, startPoint y: 210, endPoint x: 862, endPoint y: 210, distance: 78.7
click at [862, 210] on tr "Click Rate 1.89% 2.1% 0.21% 10%" at bounding box center [785, 212] width 938 height 50
drag, startPoint x: 738, startPoint y: 263, endPoint x: 849, endPoint y: 263, distance: 111.1
click at [849, 263] on tr "Cost Per Click $1.61 $1.56 $0.04 2.83%" at bounding box center [785, 262] width 938 height 50
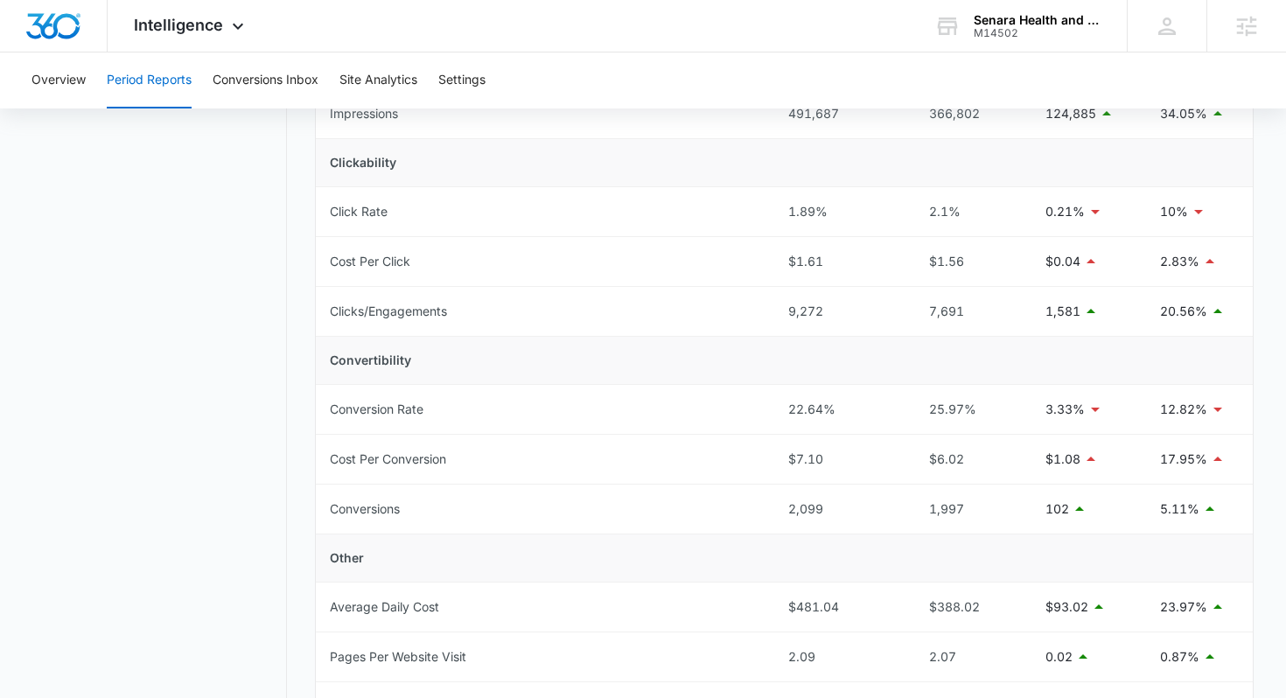
drag, startPoint x: 721, startPoint y: 338, endPoint x: 879, endPoint y: 338, distance: 158.3
click at [879, 338] on td "Convertibility" at bounding box center [785, 361] width 938 height 48
drag, startPoint x: 757, startPoint y: 414, endPoint x: 865, endPoint y: 413, distance: 107.6
click at [866, 413] on tr "Conversion Rate 22.64% 25.97% 3.33% 12.82%" at bounding box center [785, 410] width 938 height 50
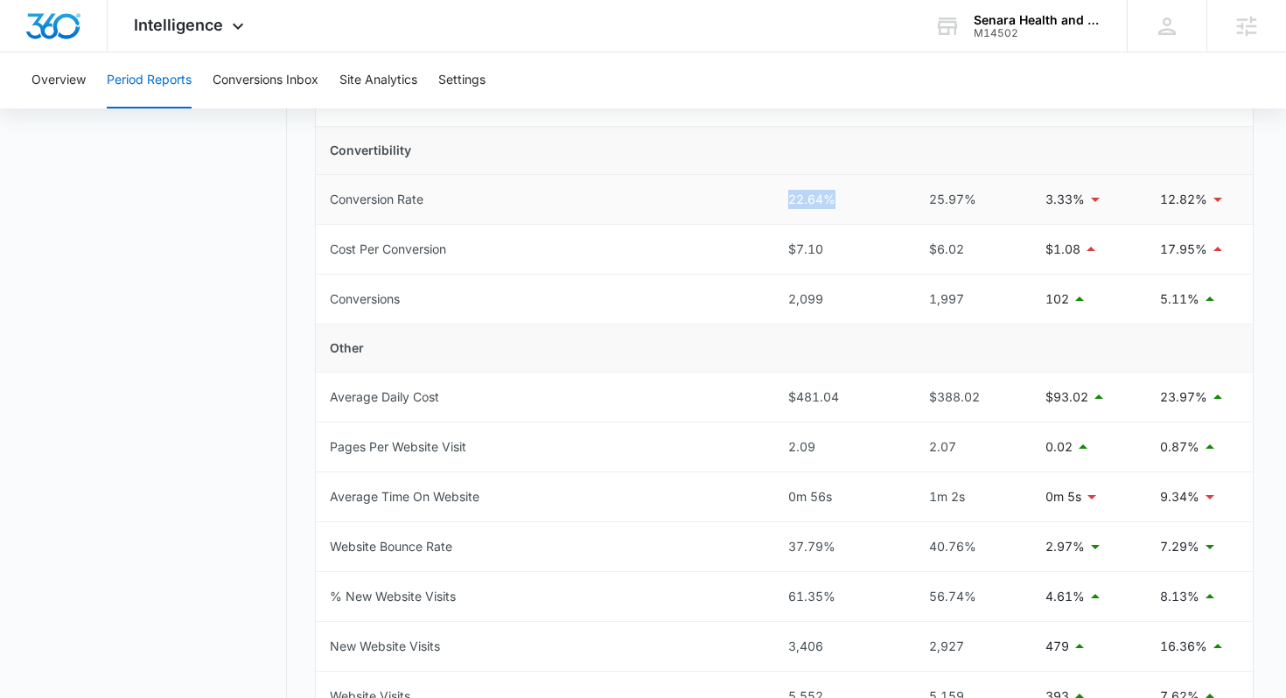
scroll to position [583, 0]
click at [736, 198] on td "Conversion Rate" at bounding box center [545, 199] width 459 height 50
drag, startPoint x: 747, startPoint y: 199, endPoint x: 861, endPoint y: 199, distance: 113.7
click at [861, 199] on tr "Conversion Rate 22.64% 25.97% 3.33% 12.82%" at bounding box center [785, 199] width 938 height 50
click at [267, 71] on button "Conversions Inbox" at bounding box center [266, 80] width 106 height 56
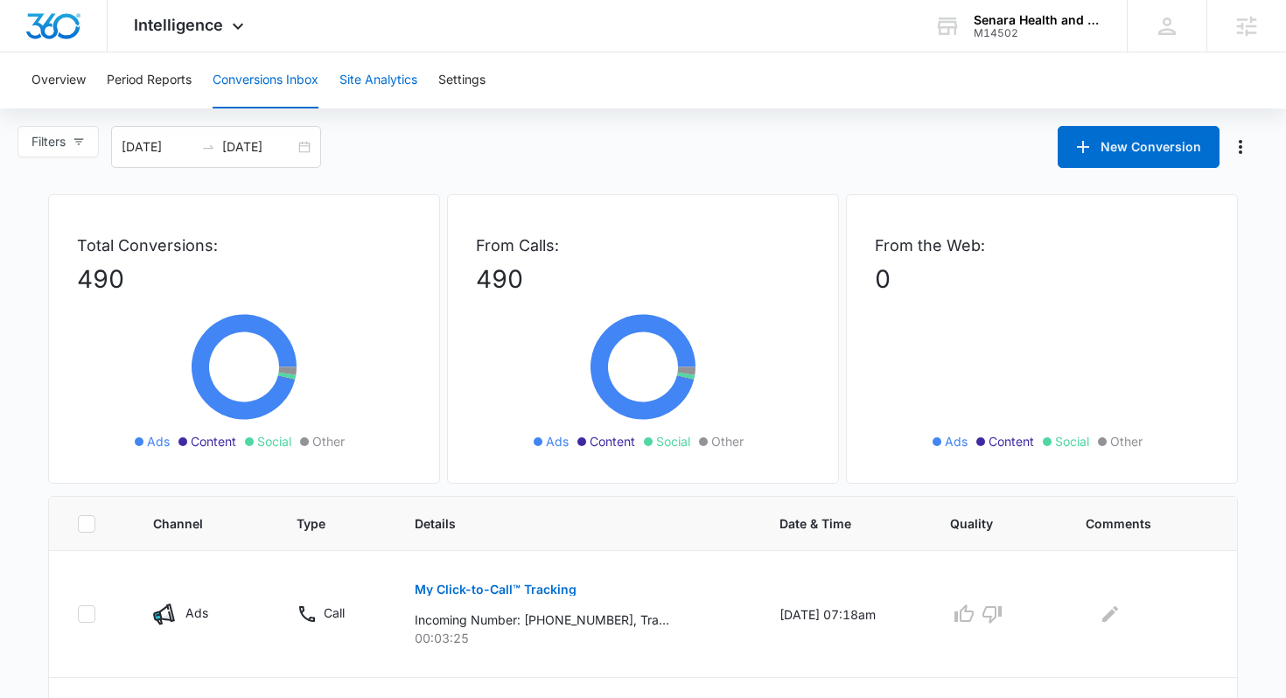
click at [371, 72] on button "Site Analytics" at bounding box center [378, 80] width 78 height 56
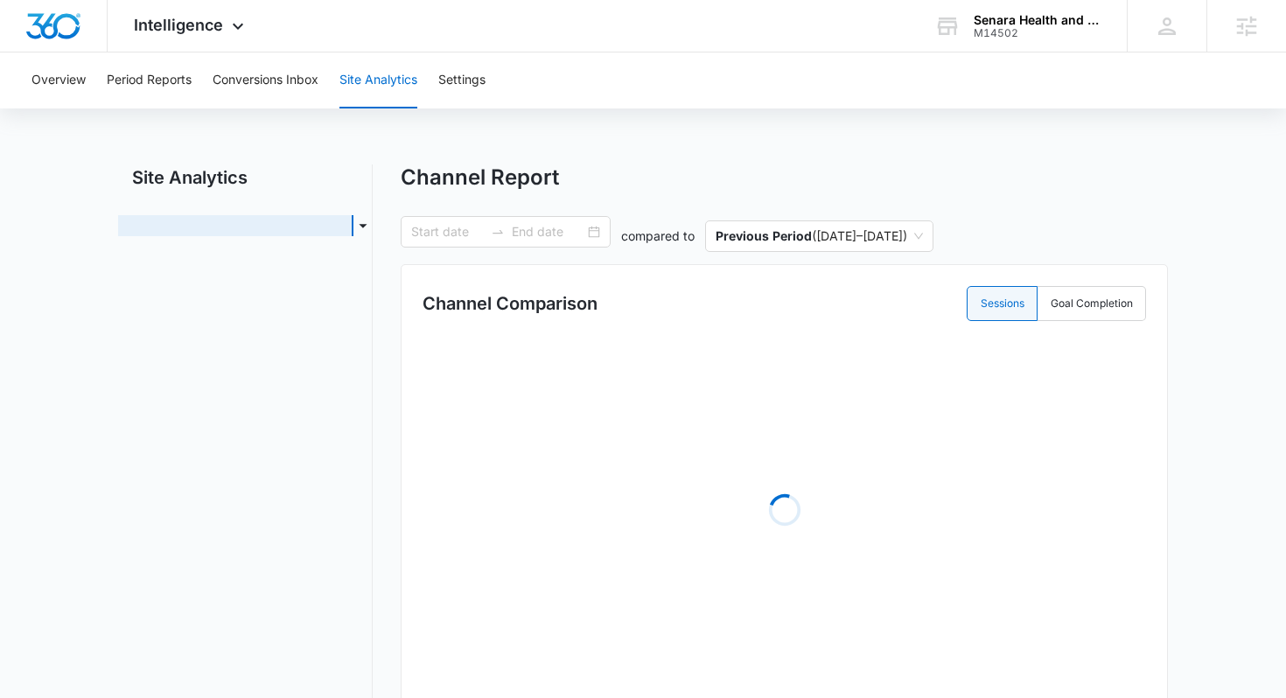
type input "[DATE]"
radio input "true"
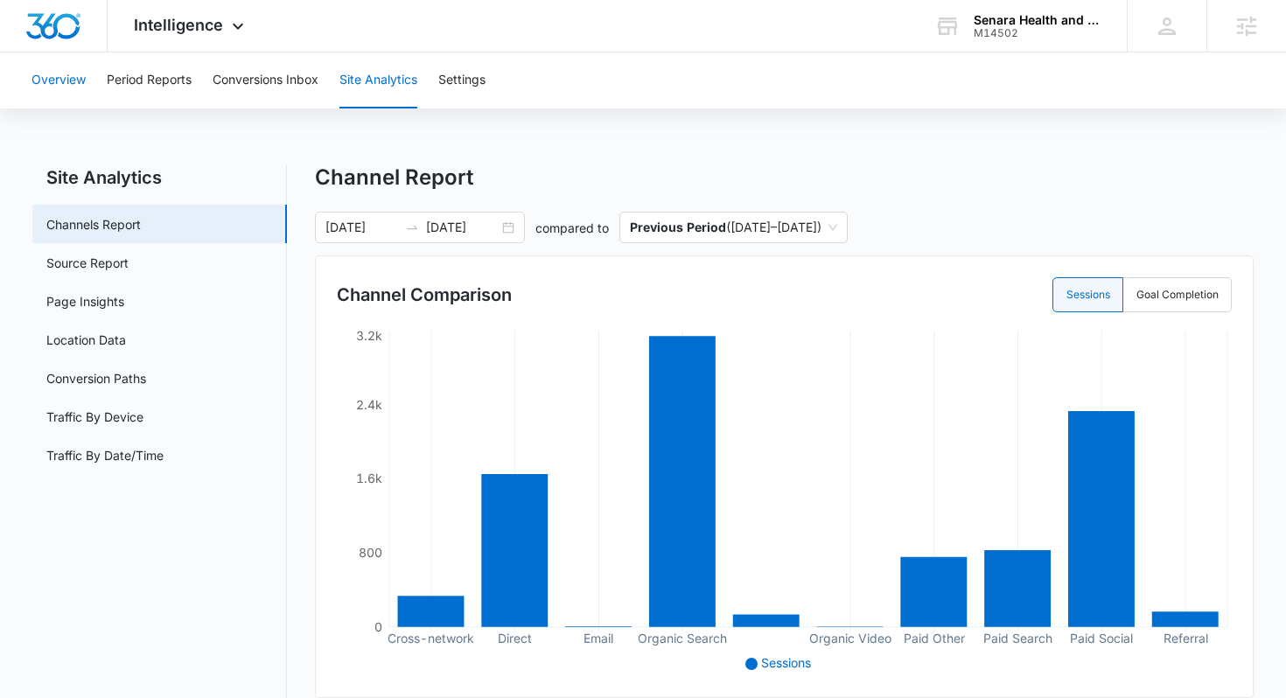
click at [64, 84] on button "Overview" at bounding box center [58, 80] width 54 height 56
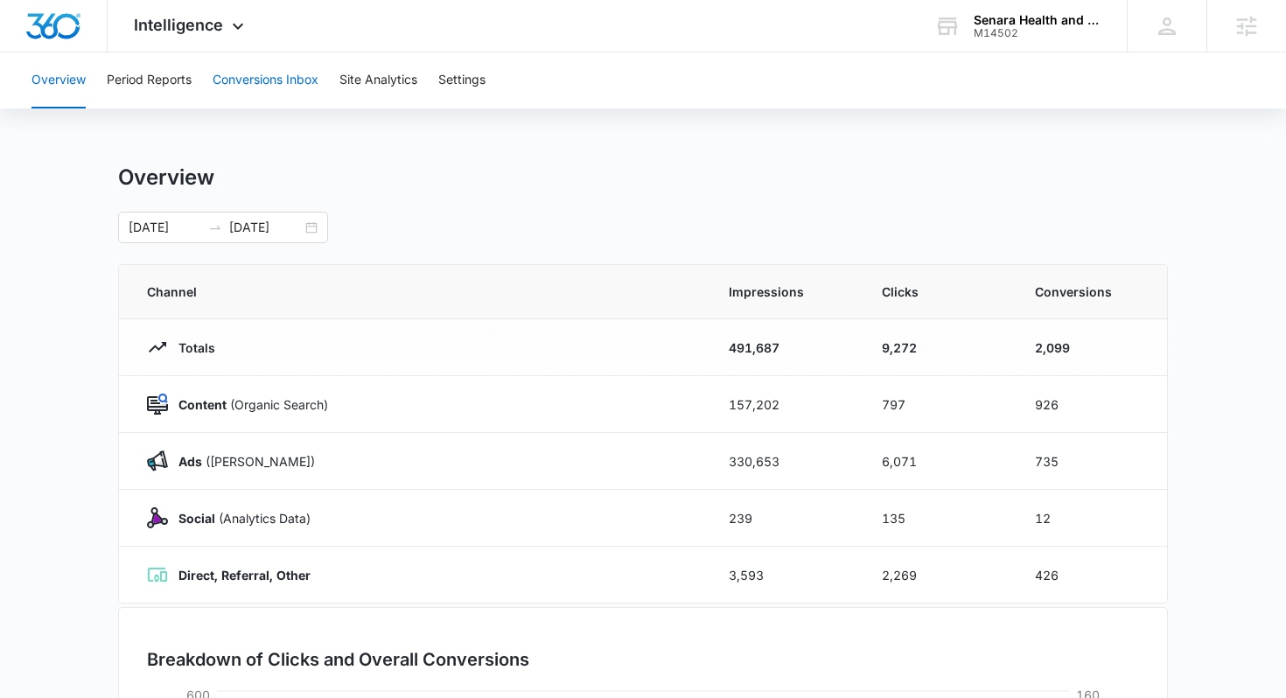
click at [243, 84] on button "Conversions Inbox" at bounding box center [266, 80] width 106 height 56
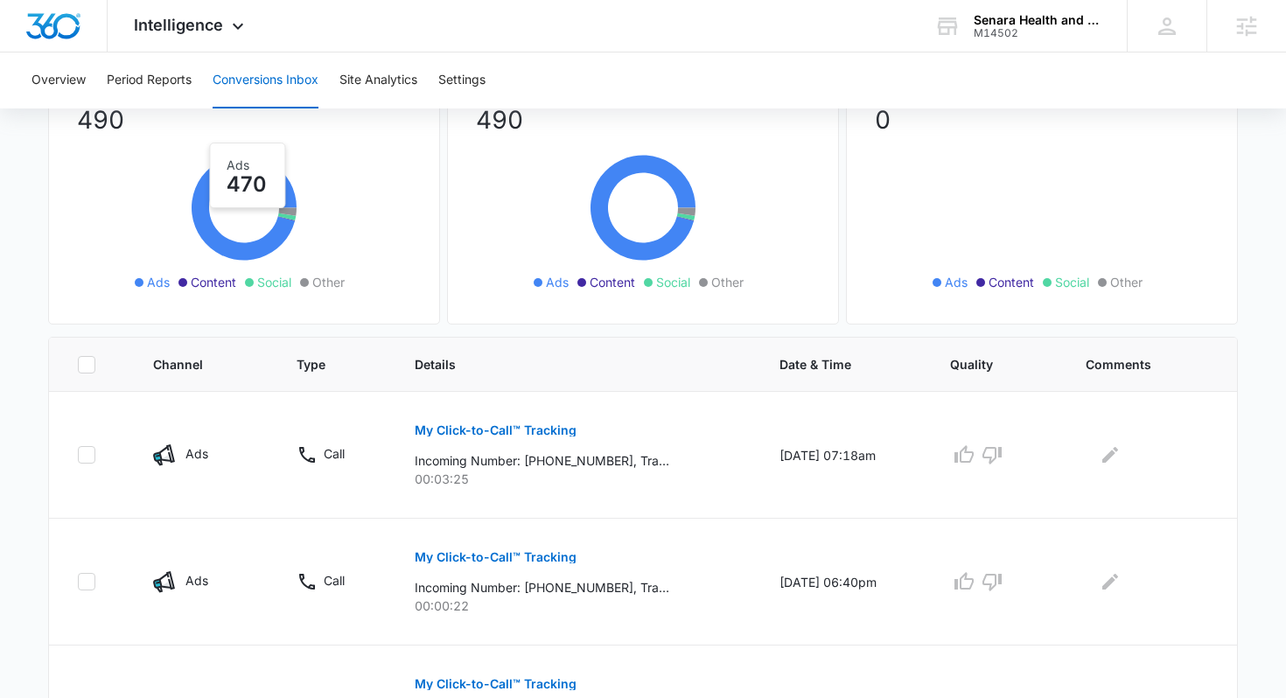
scroll to position [213, 0]
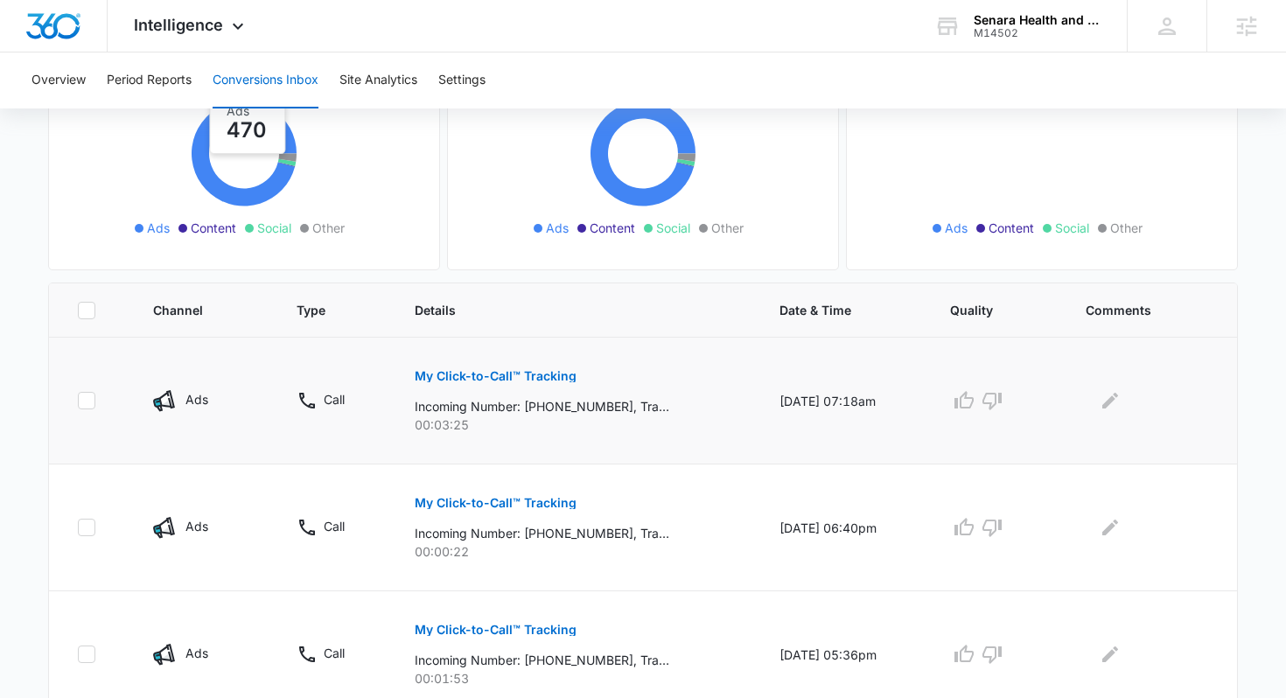
click at [465, 359] on button "My Click-to-Call™ Tracking" at bounding box center [496, 376] width 162 height 42
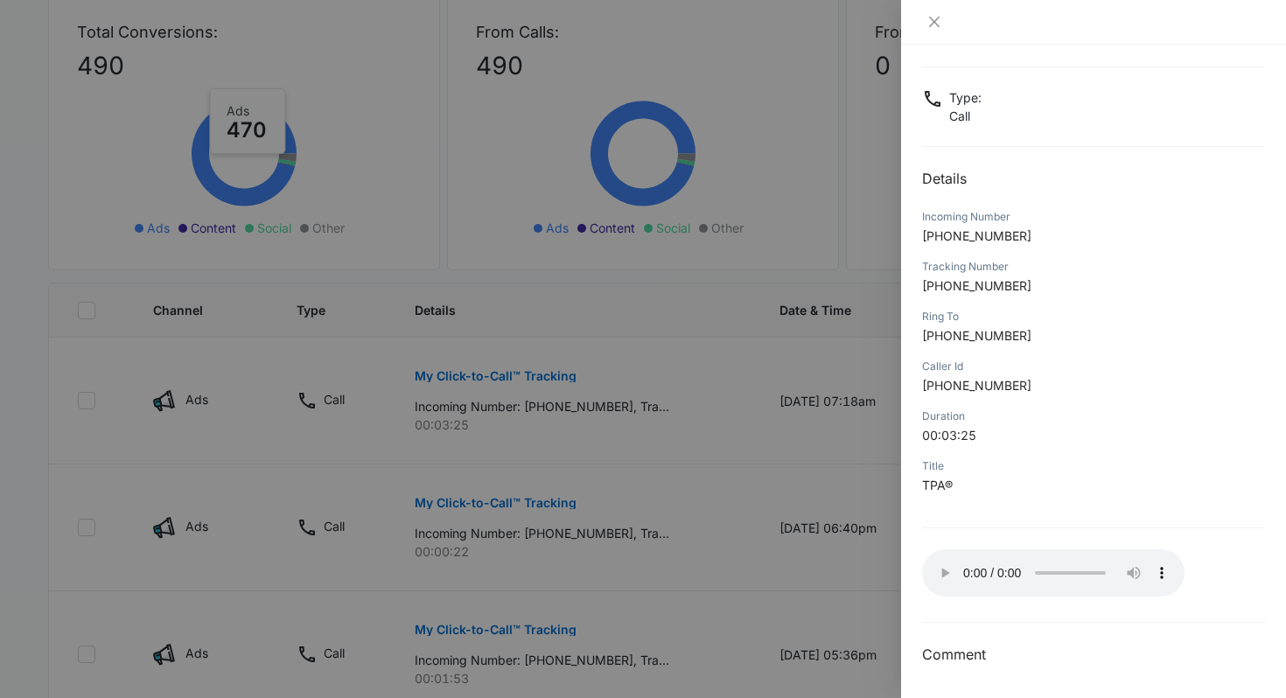
scroll to position [0, 0]
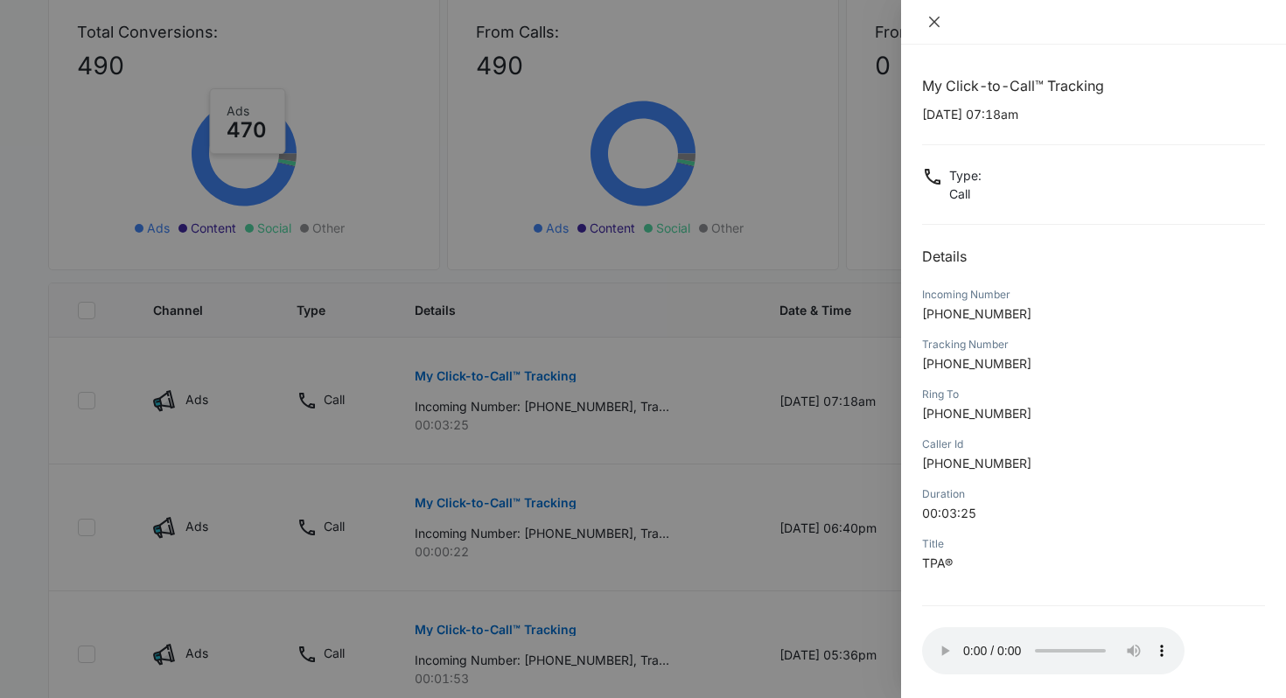
click at [931, 18] on icon "close" at bounding box center [934, 22] width 10 height 10
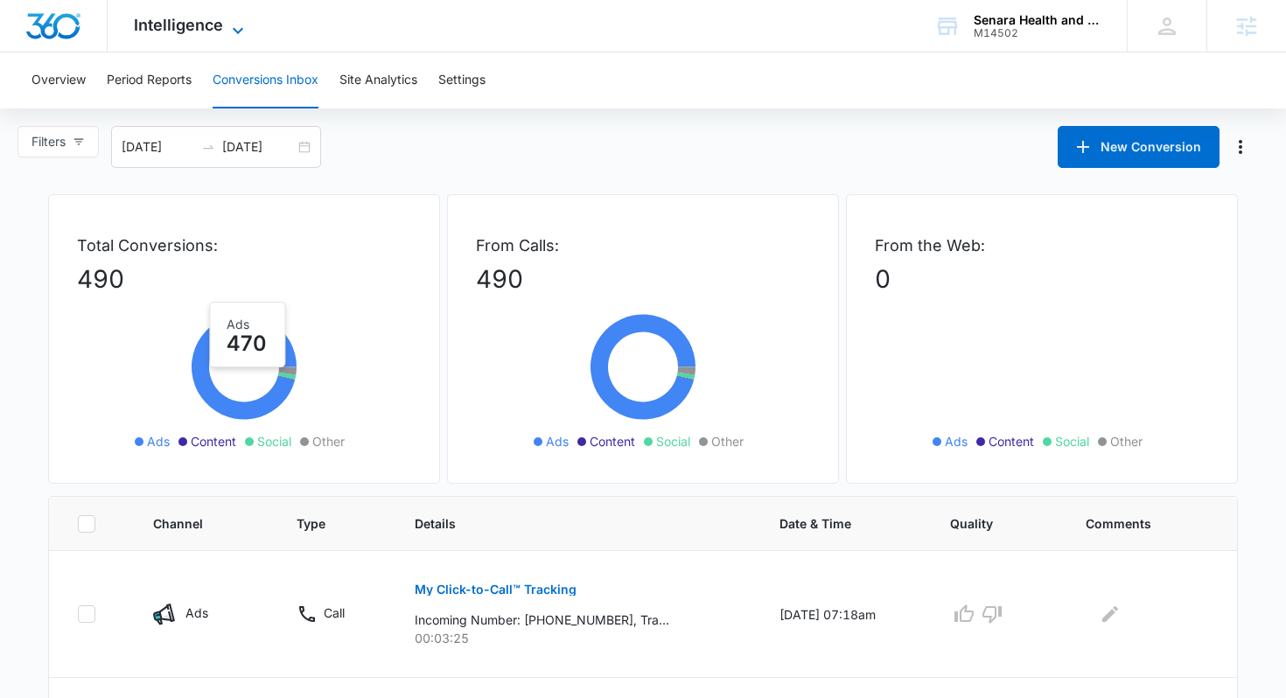
click at [190, 28] on span "Intelligence" at bounding box center [178, 25] width 89 height 18
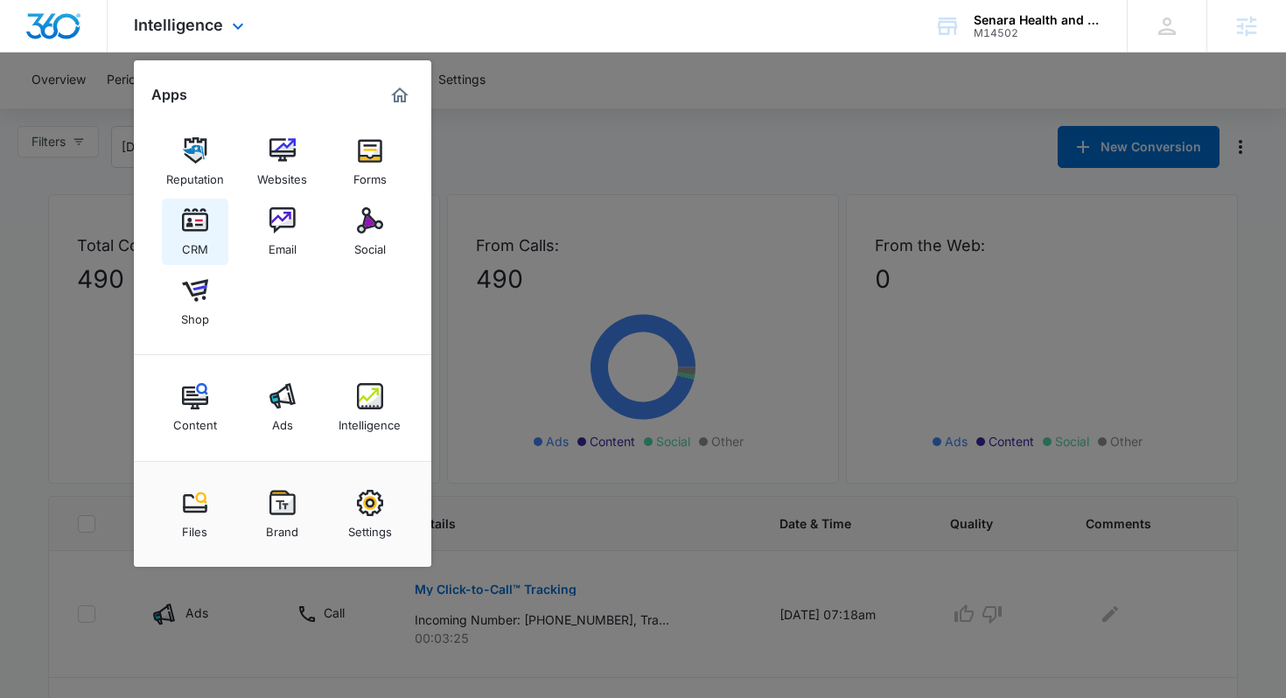
click at [192, 241] on div "CRM" at bounding box center [195, 245] width 26 height 23
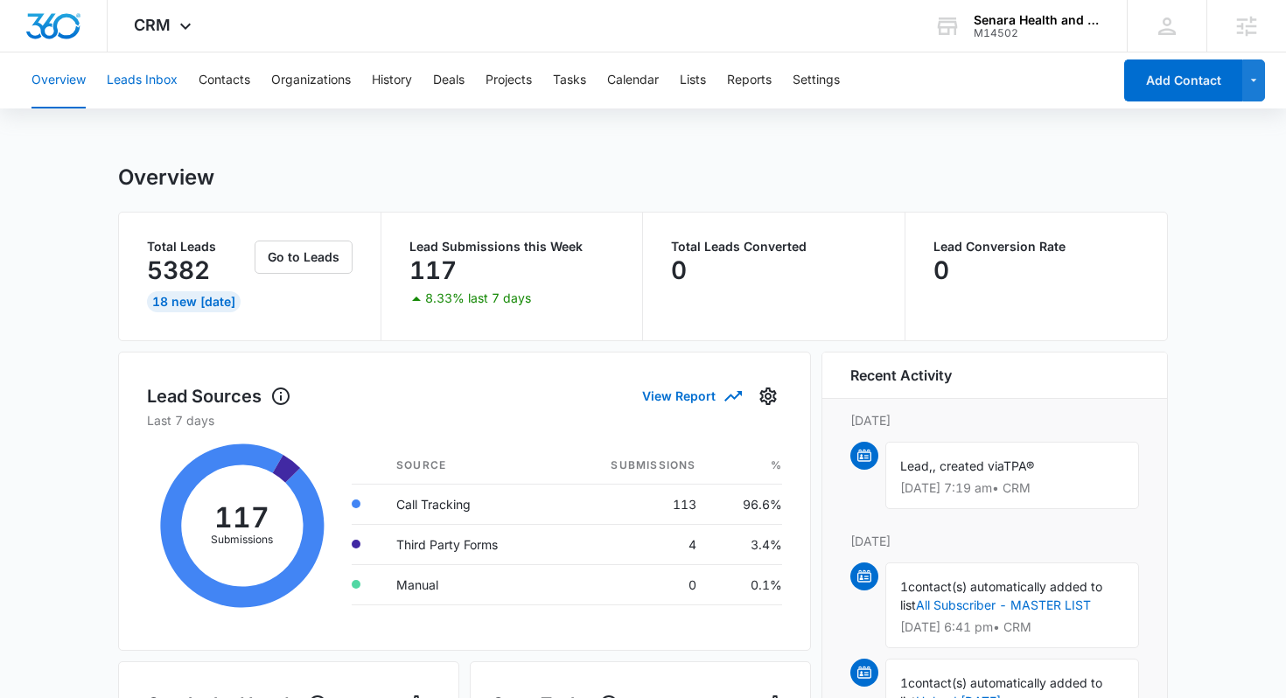
click at [150, 87] on button "Leads Inbox" at bounding box center [142, 80] width 71 height 56
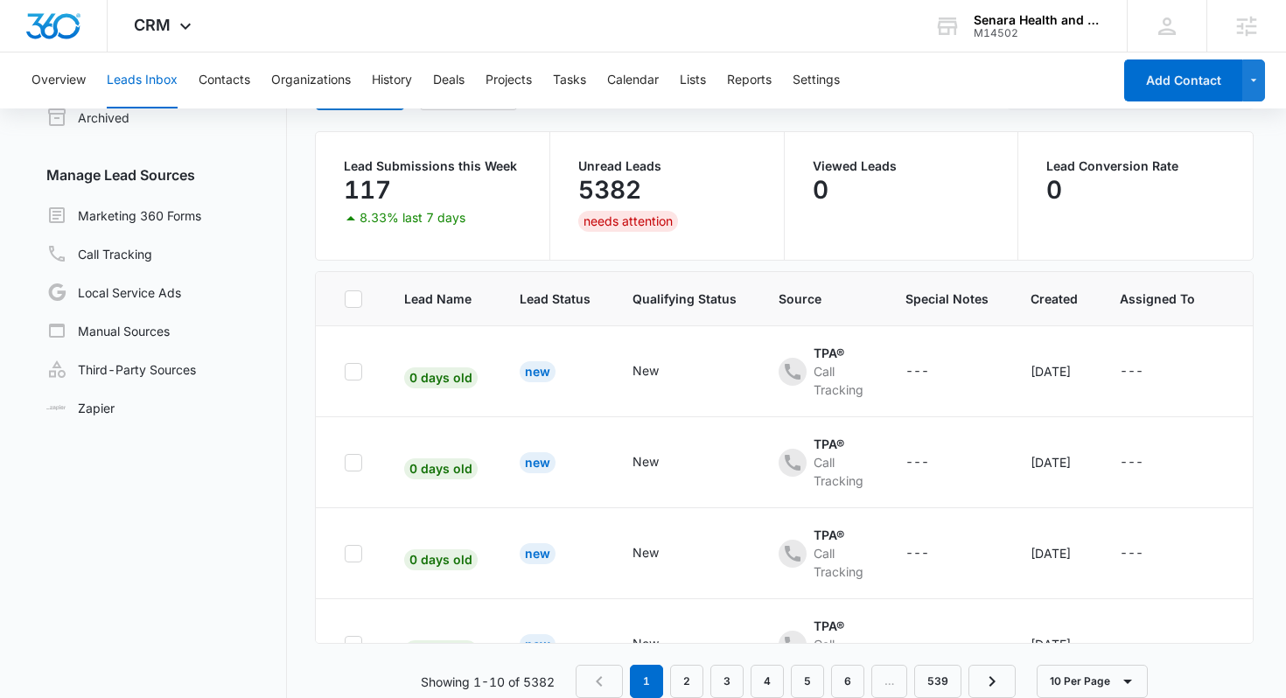
scroll to position [138, 0]
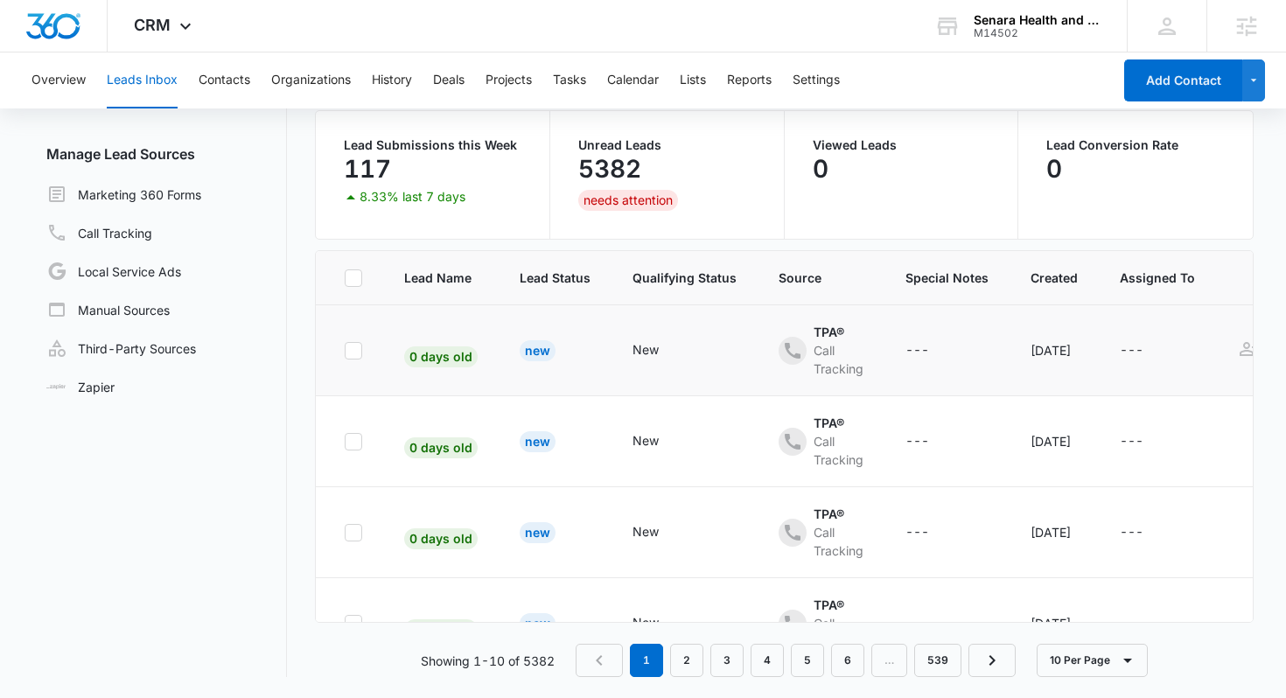
click at [600, 335] on td "New" at bounding box center [555, 350] width 113 height 91
click at [596, 361] on td "New" at bounding box center [555, 350] width 113 height 91
click at [447, 361] on span "0 days old" at bounding box center [440, 356] width 73 height 21
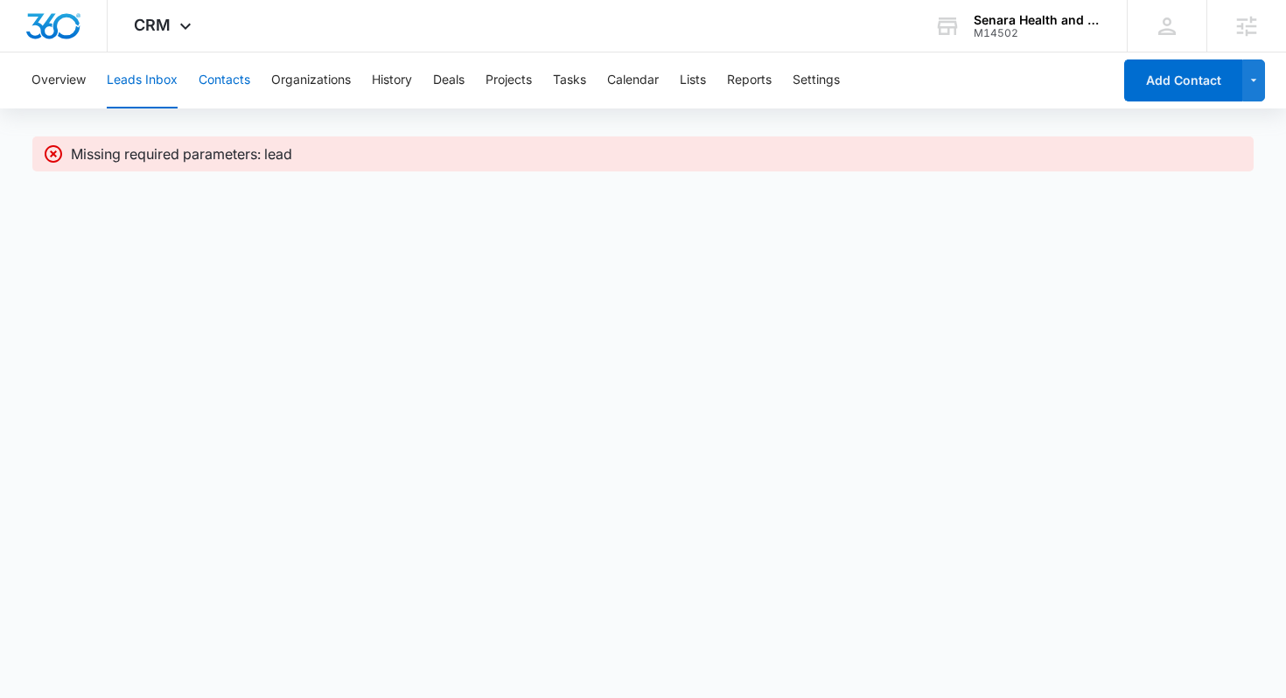
click at [206, 81] on button "Contacts" at bounding box center [225, 80] width 52 height 56
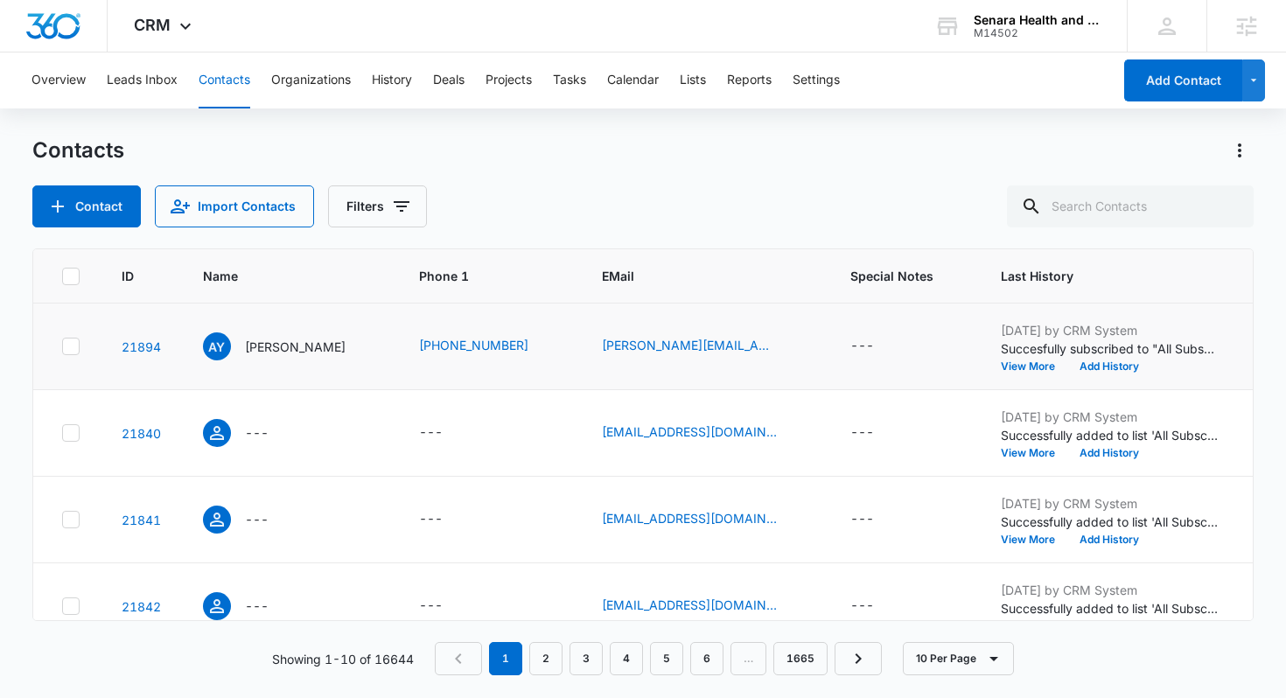
click at [430, 365] on td "[PHONE_NUMBER]" at bounding box center [489, 346] width 183 height 87
click at [271, 351] on p "[PERSON_NAME]" at bounding box center [295, 347] width 101 height 18
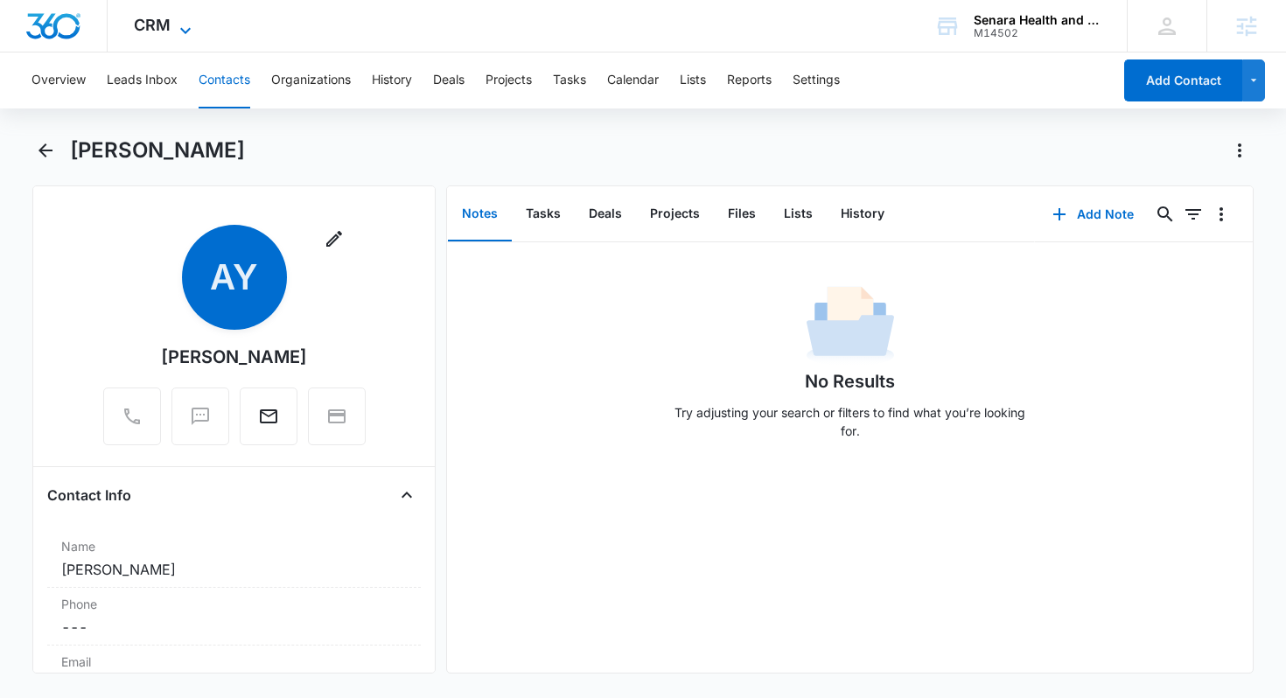
click at [164, 27] on span "CRM" at bounding box center [152, 25] width 37 height 18
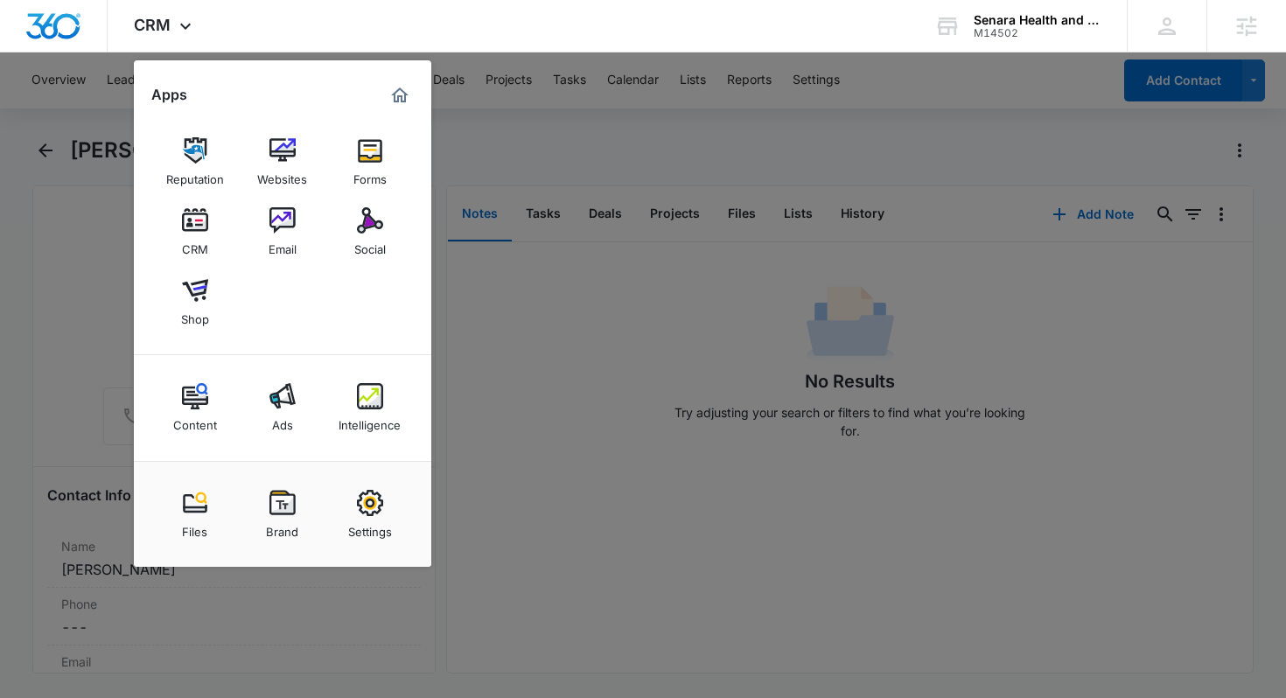
click at [517, 319] on div at bounding box center [643, 349] width 1286 height 698
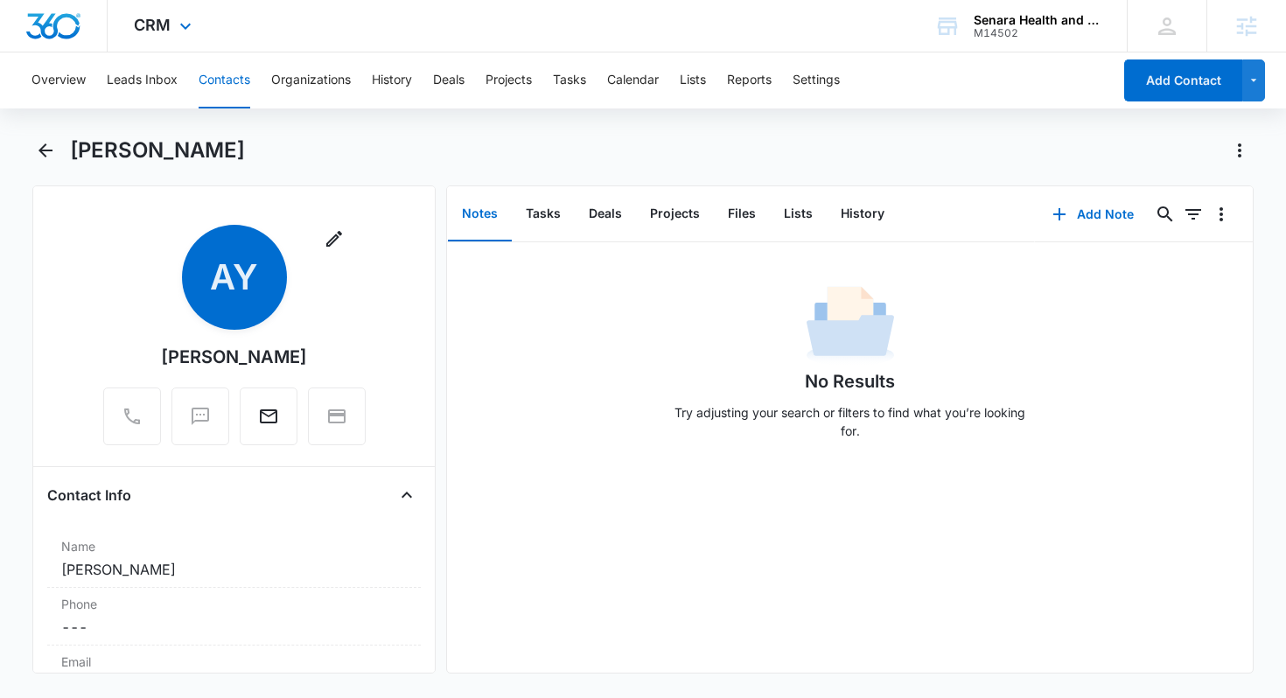
click at [171, 24] on div "CRM Apps Reputation Websites Forms CRM Email Social Shop Content Ads Intelligen…" at bounding box center [165, 26] width 115 height 52
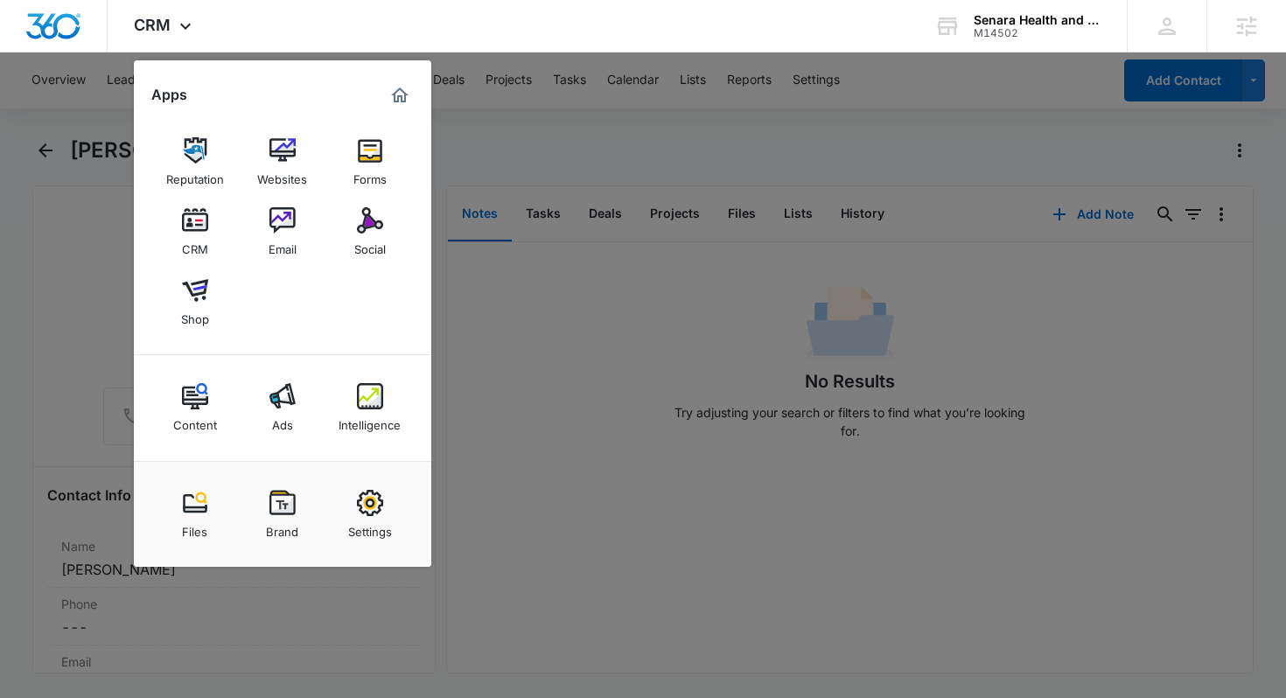
click at [679, 153] on div at bounding box center [643, 349] width 1286 height 698
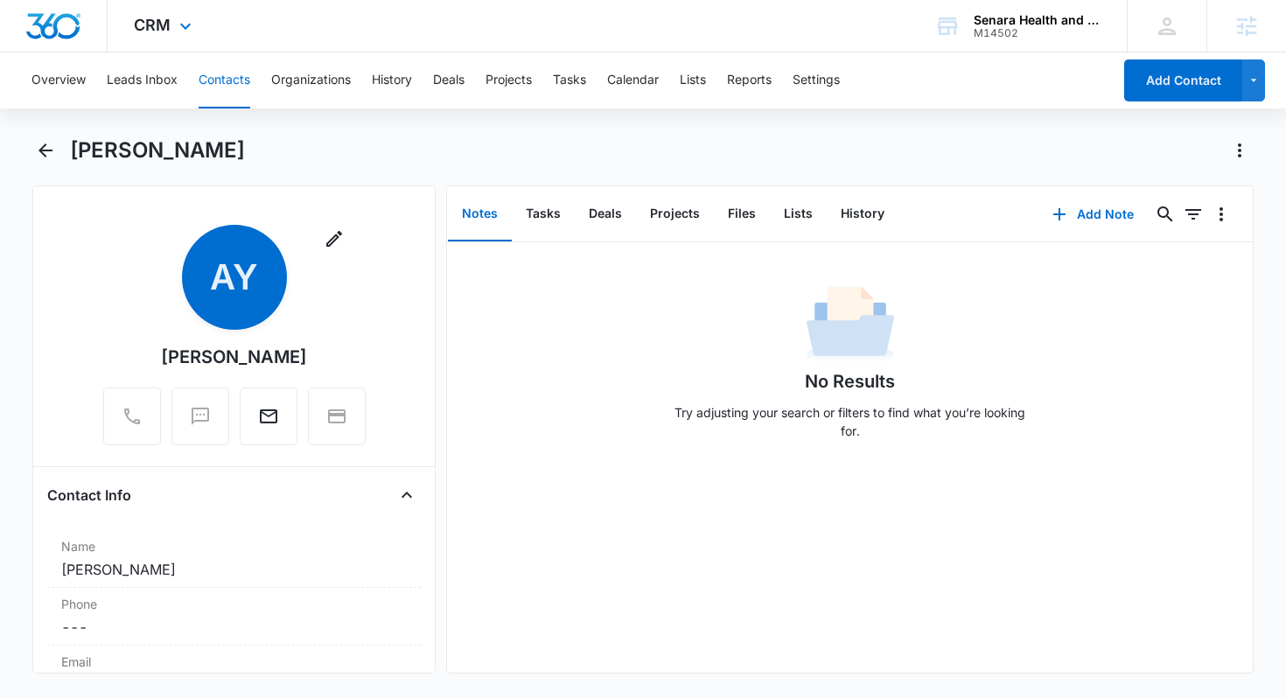
click at [167, 14] on div "CRM Apps Reputation Websites Forms CRM Email Social Shop Content Ads Intelligen…" at bounding box center [165, 26] width 115 height 52
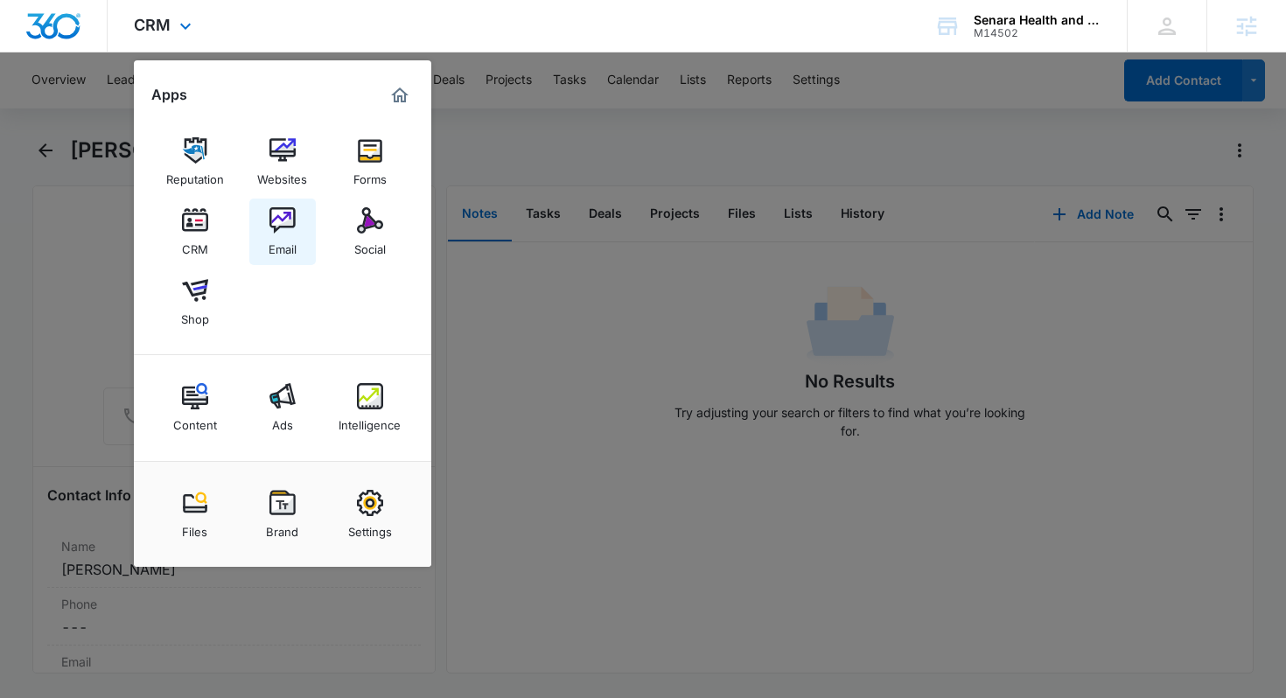
click at [266, 229] on link "Email" at bounding box center [282, 232] width 66 height 66
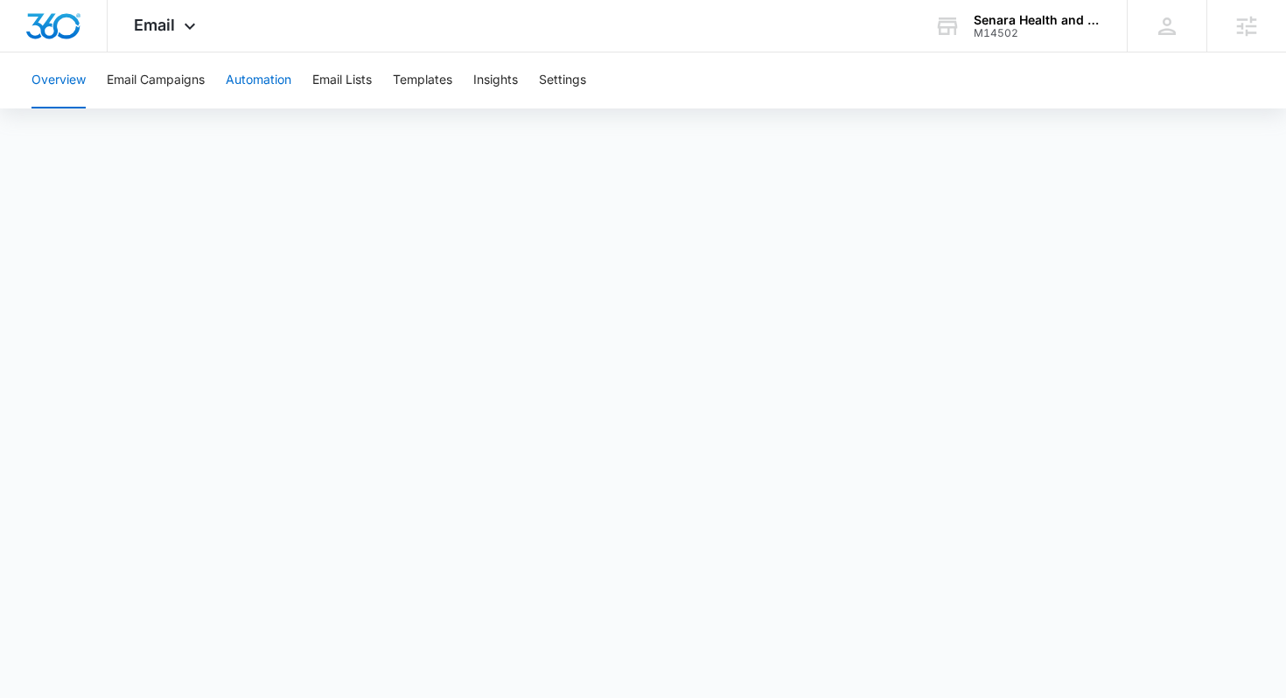
click at [244, 86] on button "Automation" at bounding box center [259, 80] width 66 height 56
click at [49, 74] on button "Overview" at bounding box center [58, 80] width 54 height 56
